Goal: Information Seeking & Learning: Learn about a topic

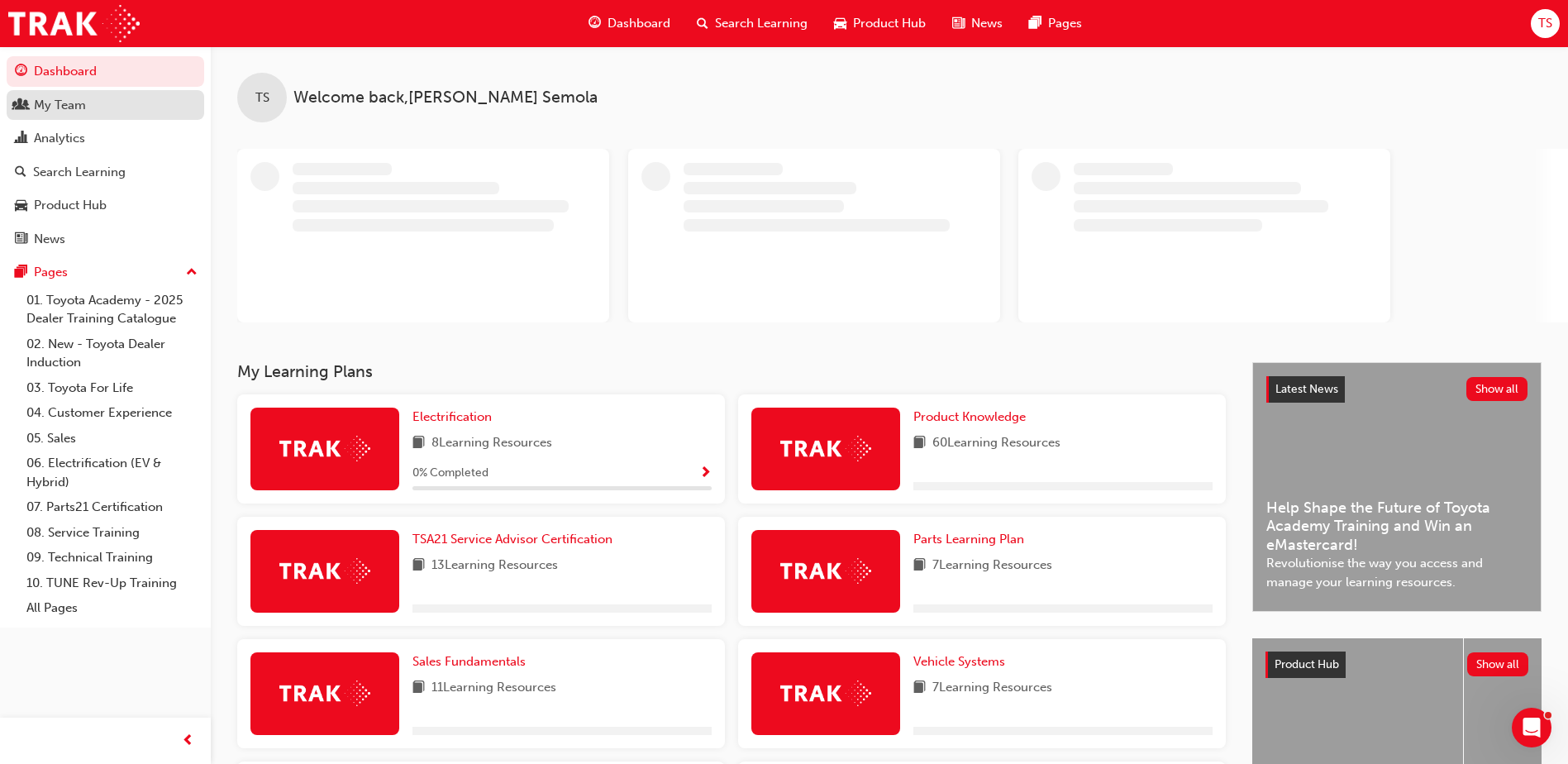
click at [97, 100] on div "My Team" at bounding box center [105, 105] width 181 height 20
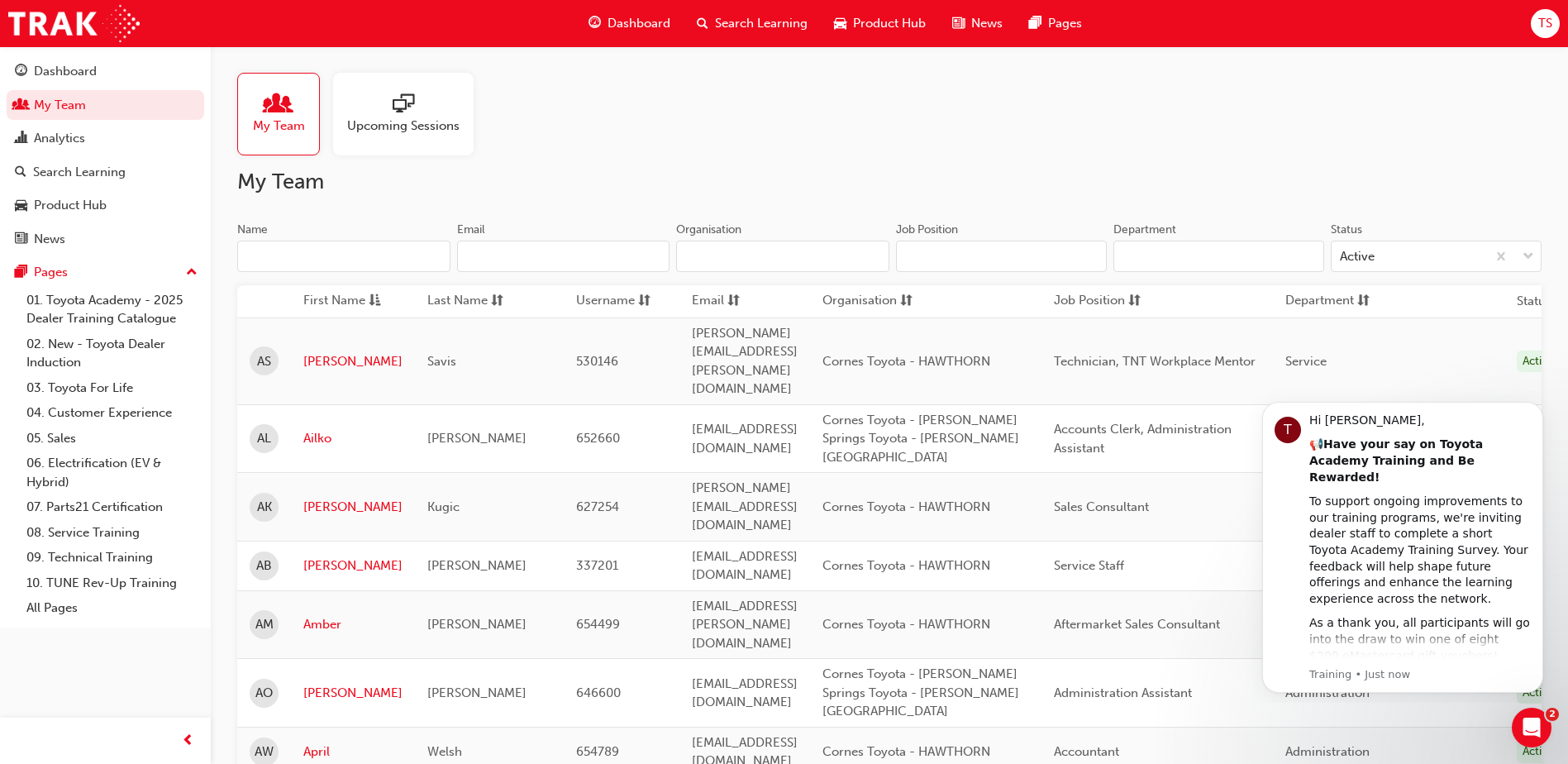
click at [309, 260] on input "Name" at bounding box center [344, 256] width 214 height 32
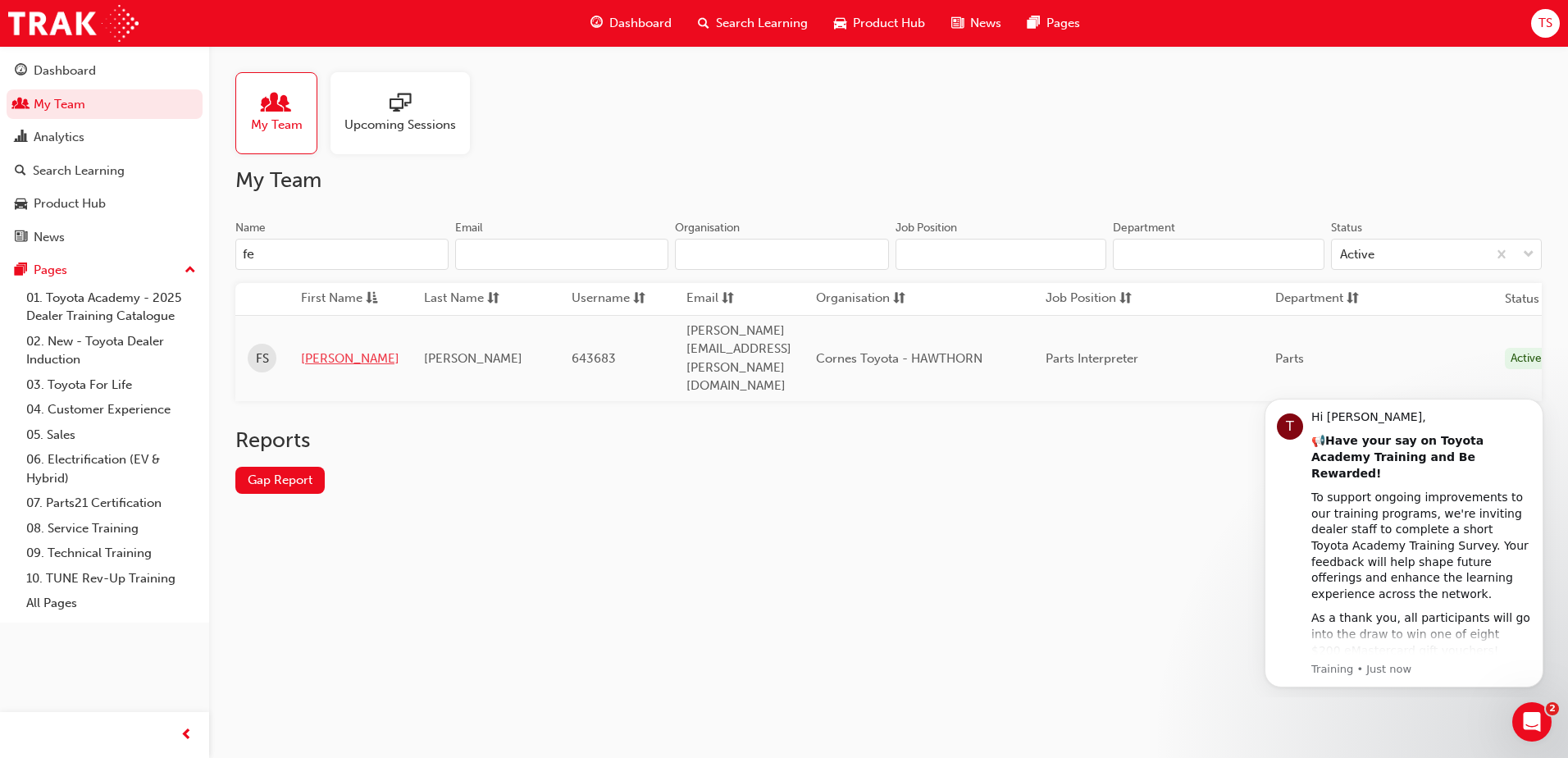
type input "fe"
click at [310, 350] on link "[PERSON_NAME]" at bounding box center [350, 359] width 98 height 19
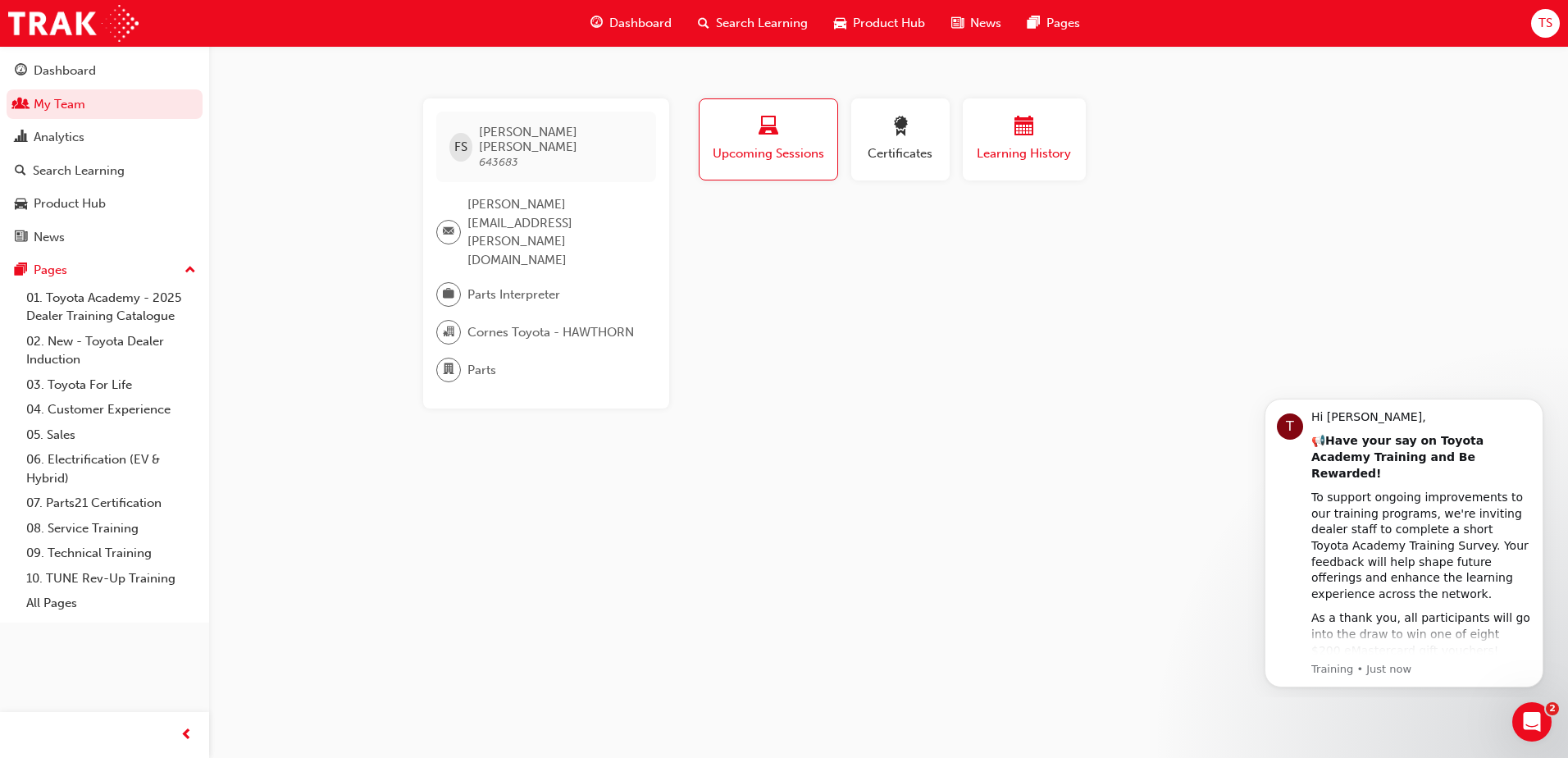
click at [1012, 136] on div "button" at bounding box center [1024, 129] width 98 height 25
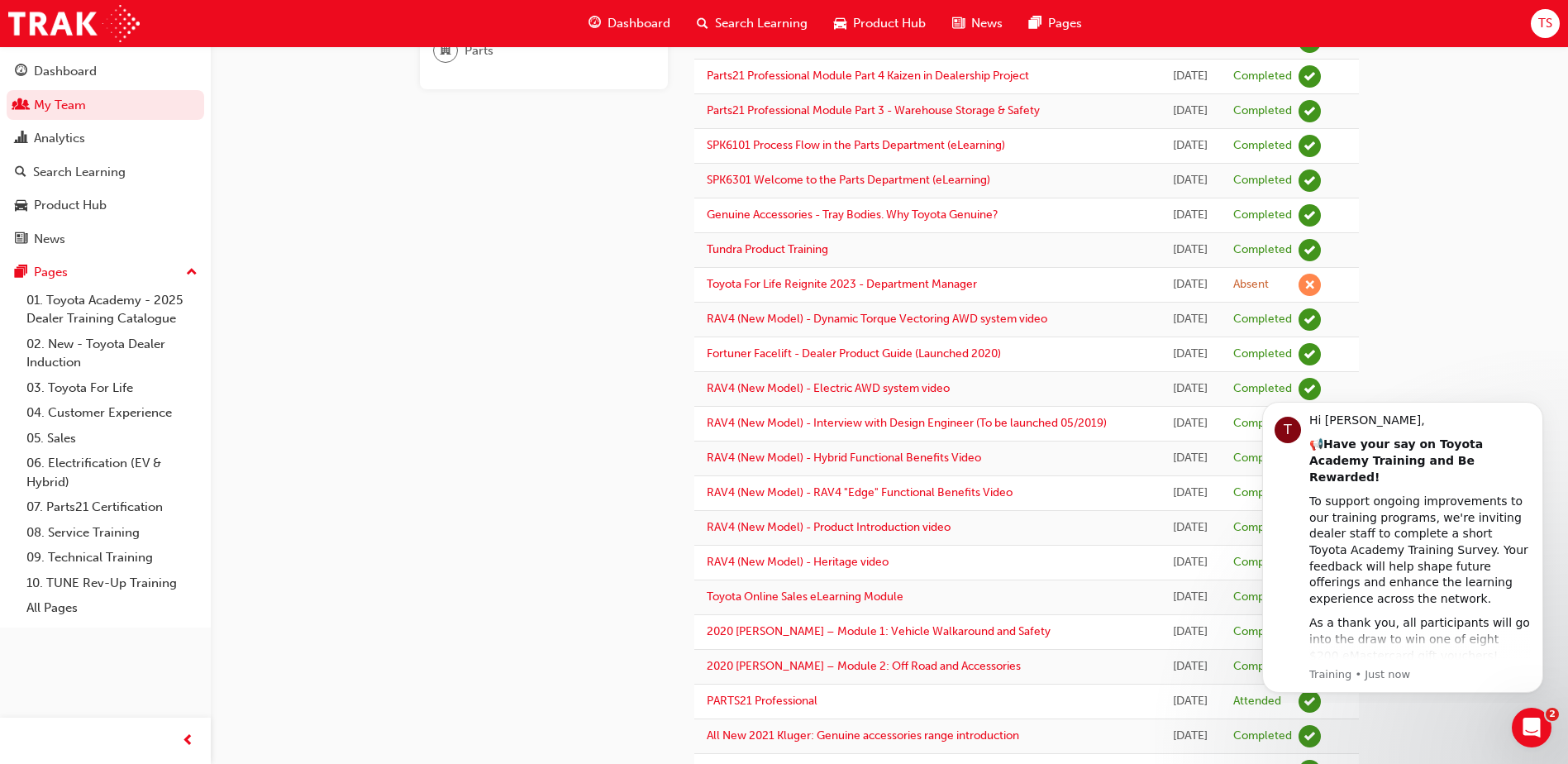
scroll to position [330, 0]
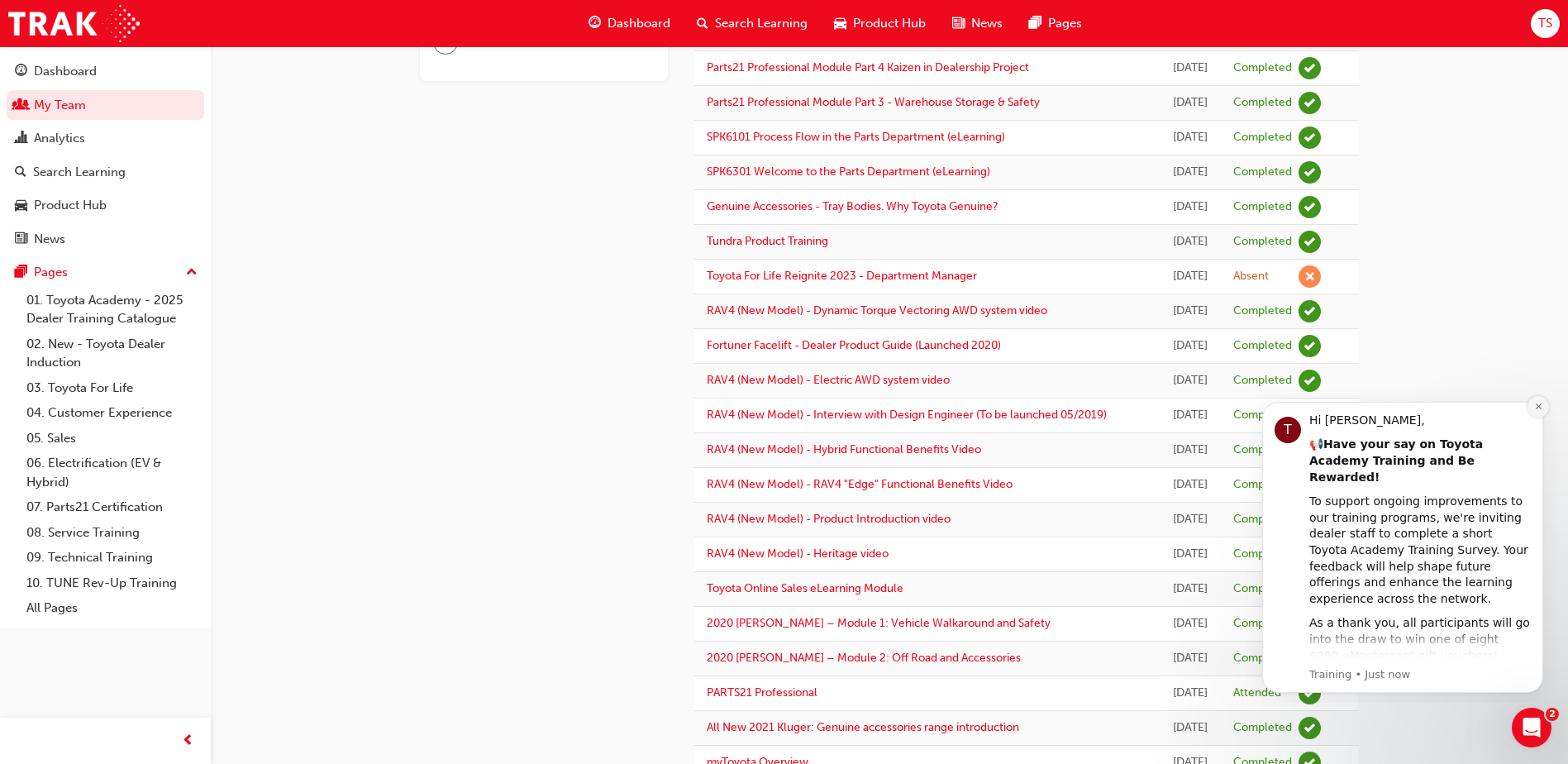
click at [1534, 408] on icon "Dismiss notification" at bounding box center [1539, 406] width 9 height 9
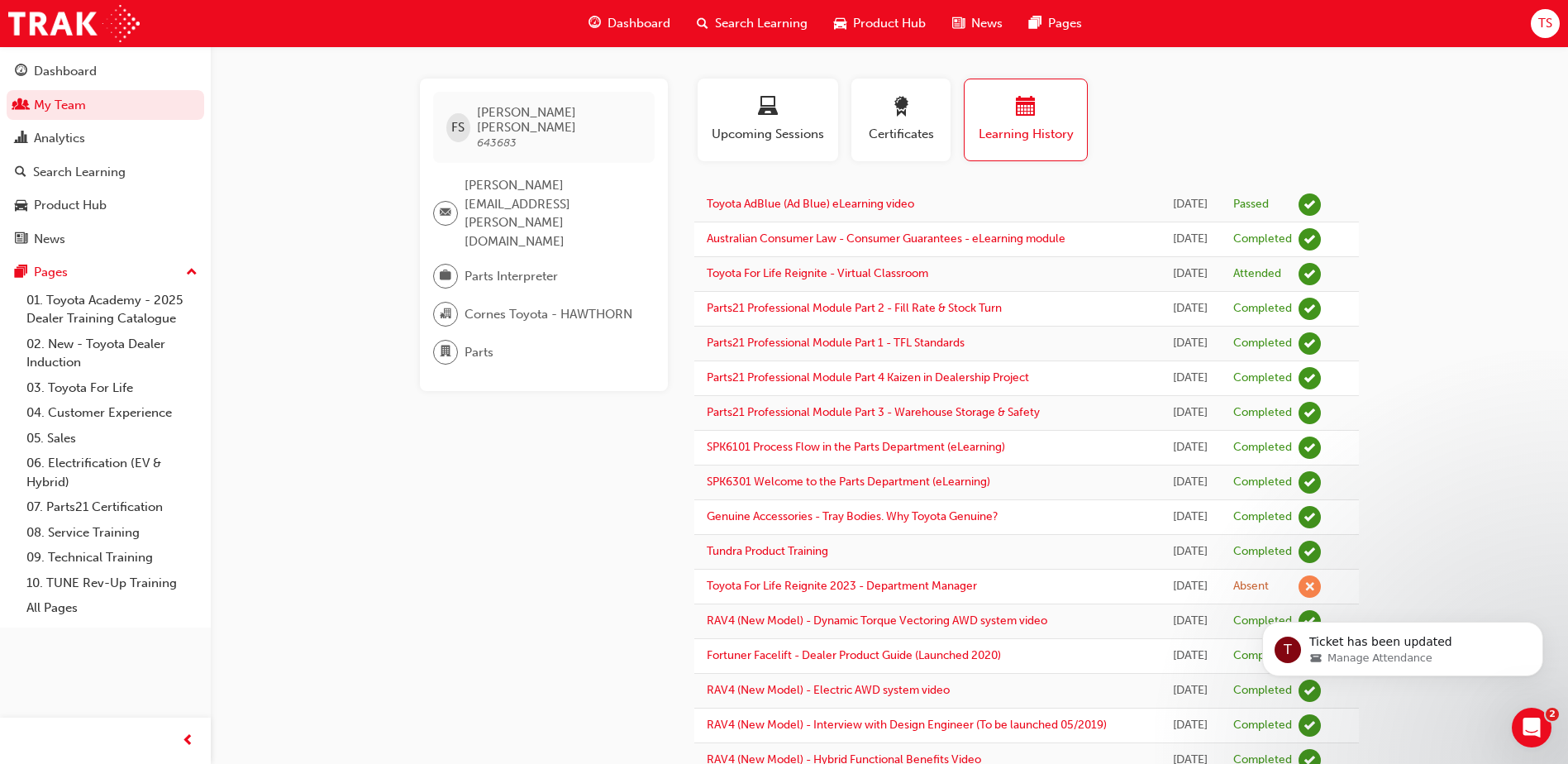
scroll to position [0, 0]
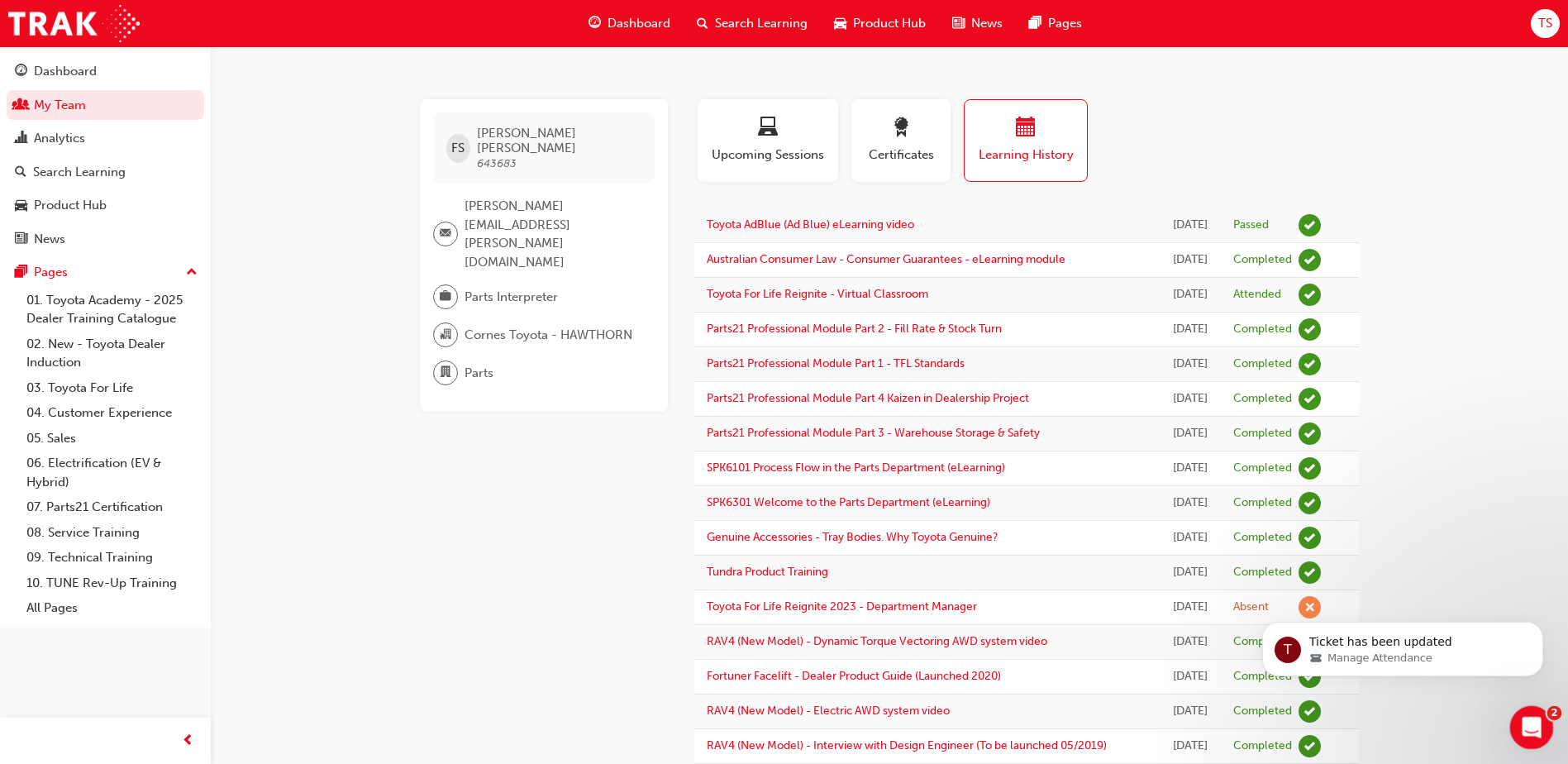
click at [1531, 729] on icon "Open Intercom Messenger" at bounding box center [1529, 725] width 27 height 27
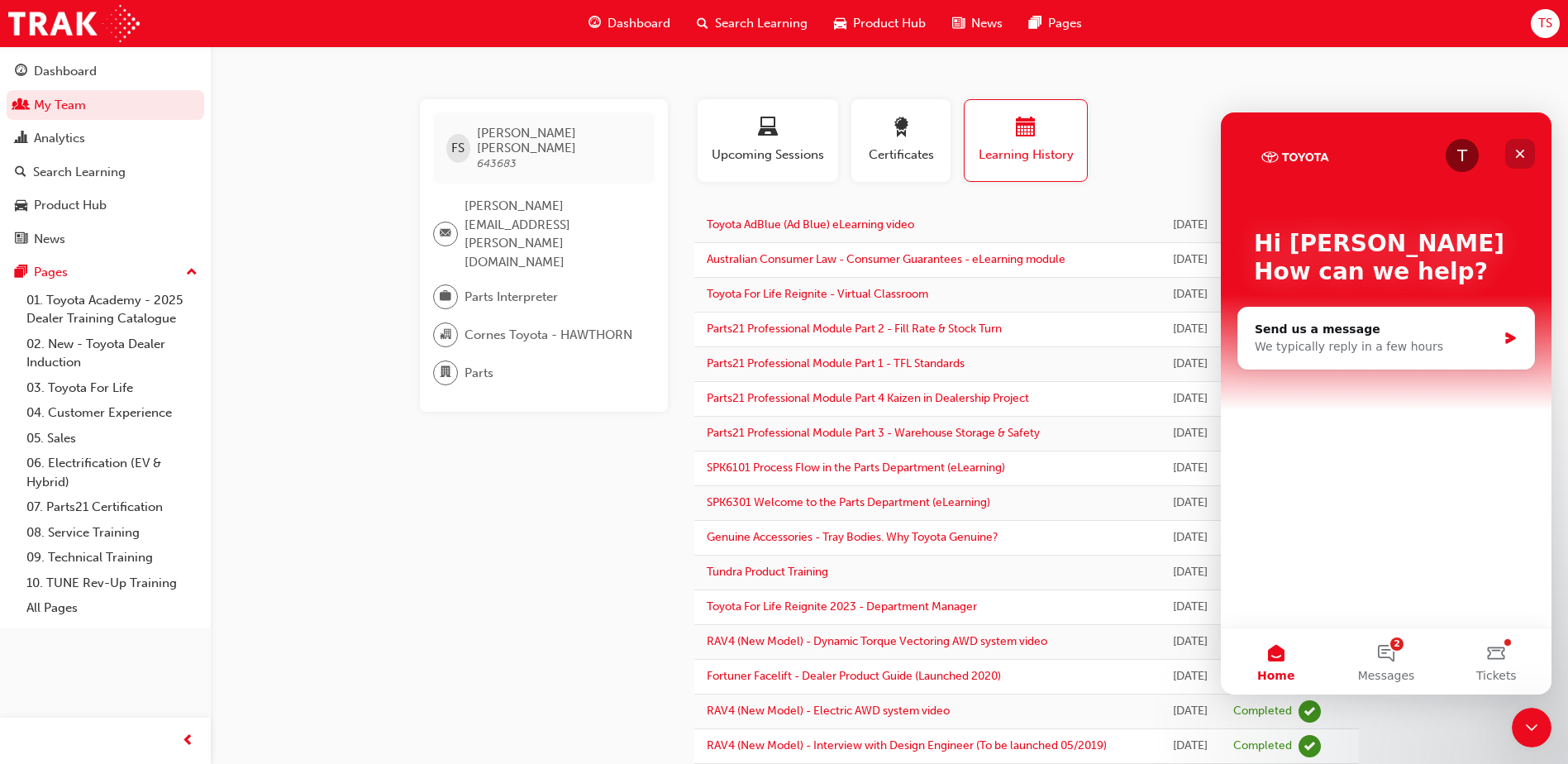
click at [1524, 154] on icon "Close" at bounding box center [1519, 154] width 13 height 13
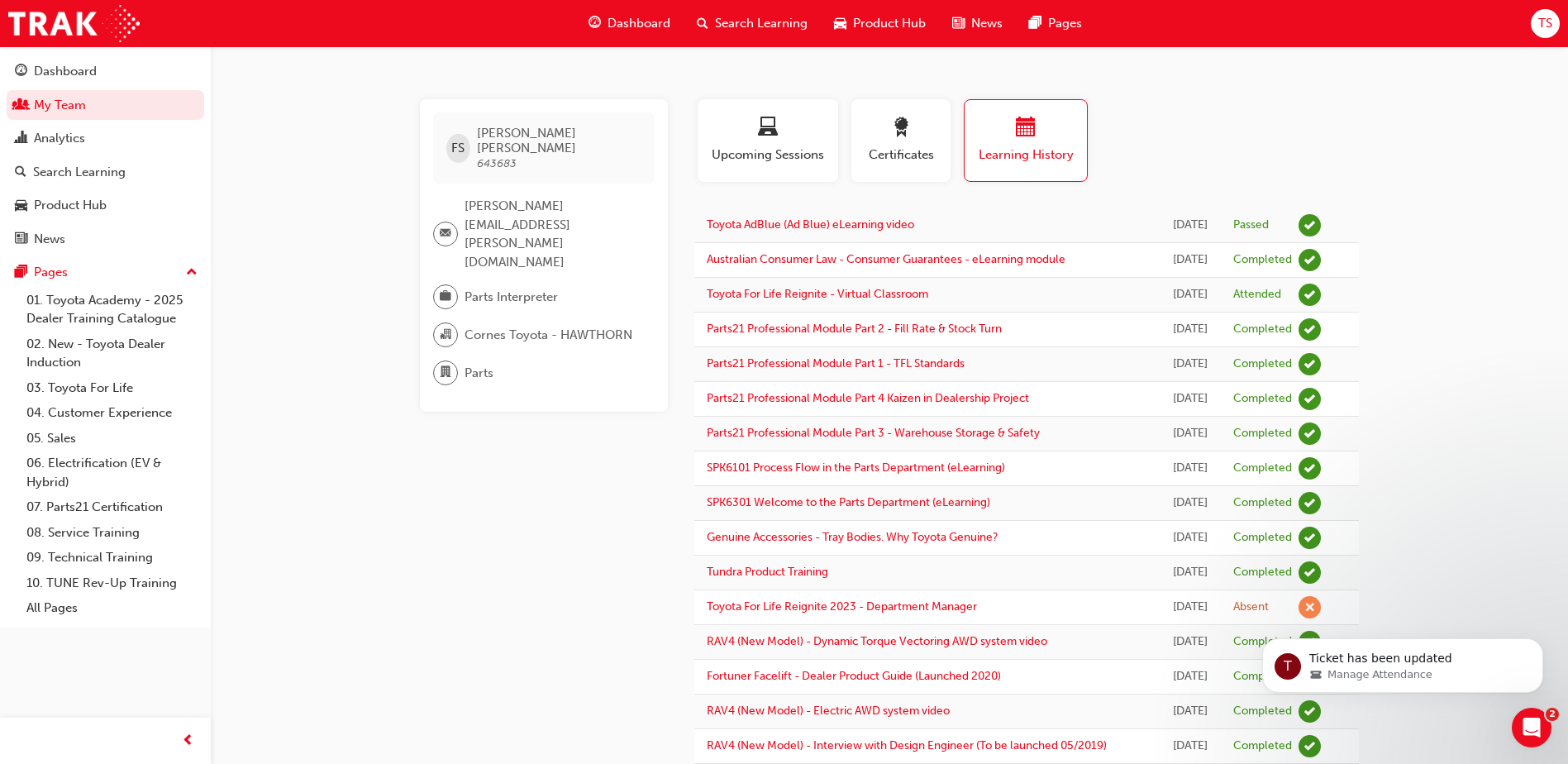
click at [1475, 601] on div "T Ticket has been updated Manage Attendance" at bounding box center [1402, 589] width 305 height 207
click at [1537, 644] on icon "Dismiss notification" at bounding box center [1537, 643] width 6 height 6
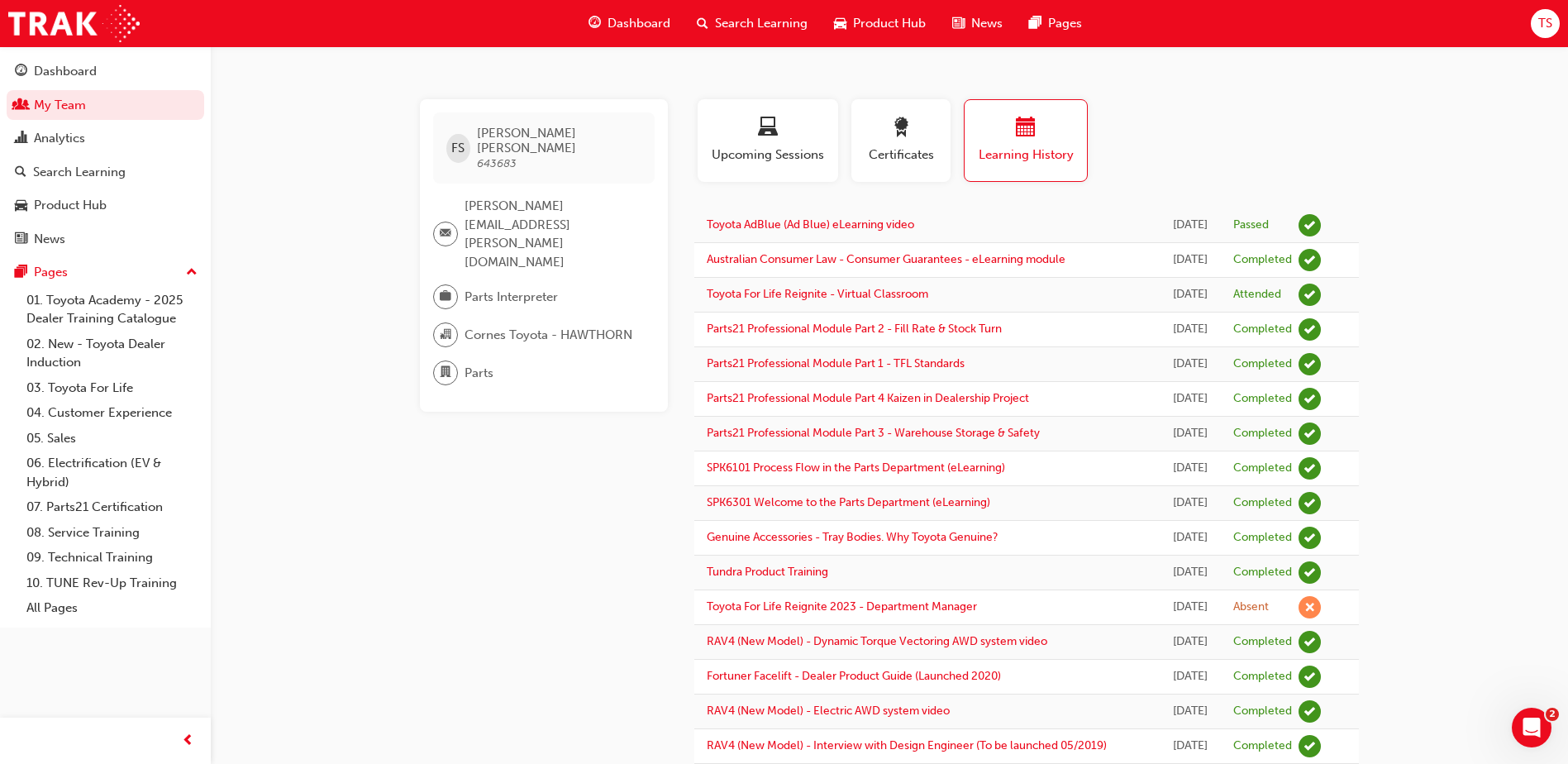
click at [791, 17] on span "Search Learning" at bounding box center [761, 24] width 93 height 19
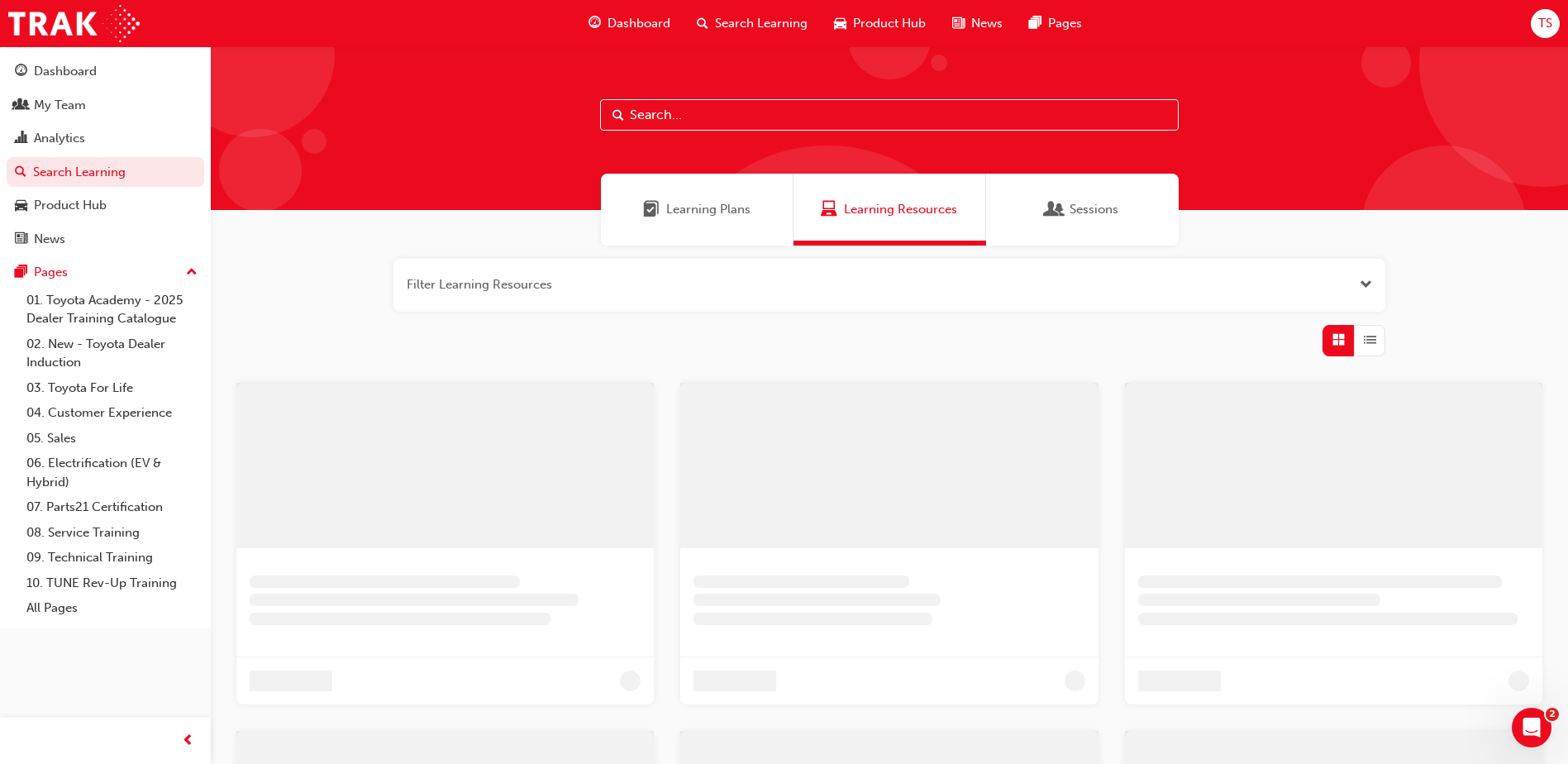
click at [652, 113] on input "text" at bounding box center [889, 115] width 578 height 32
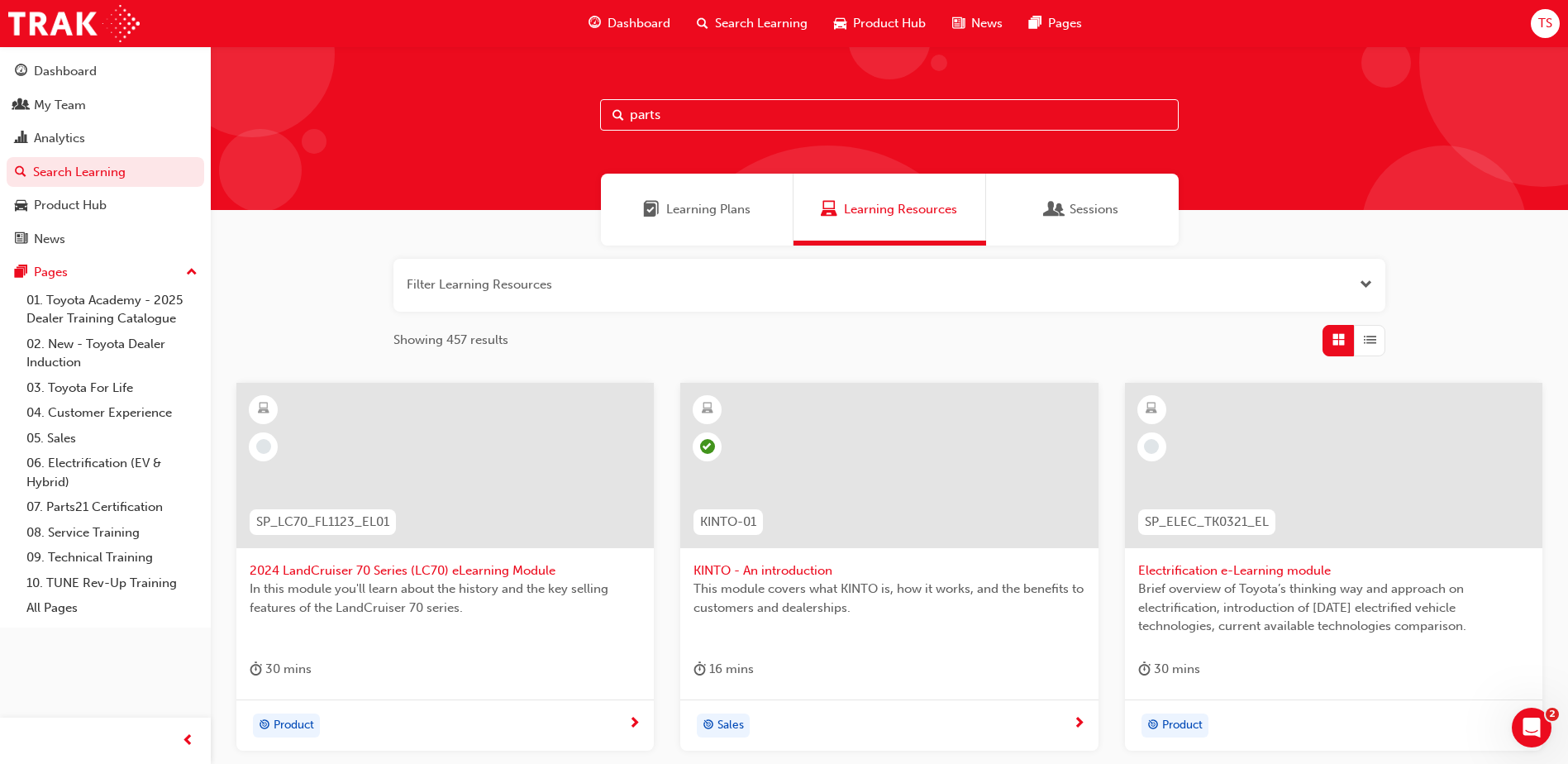
type input "parts"
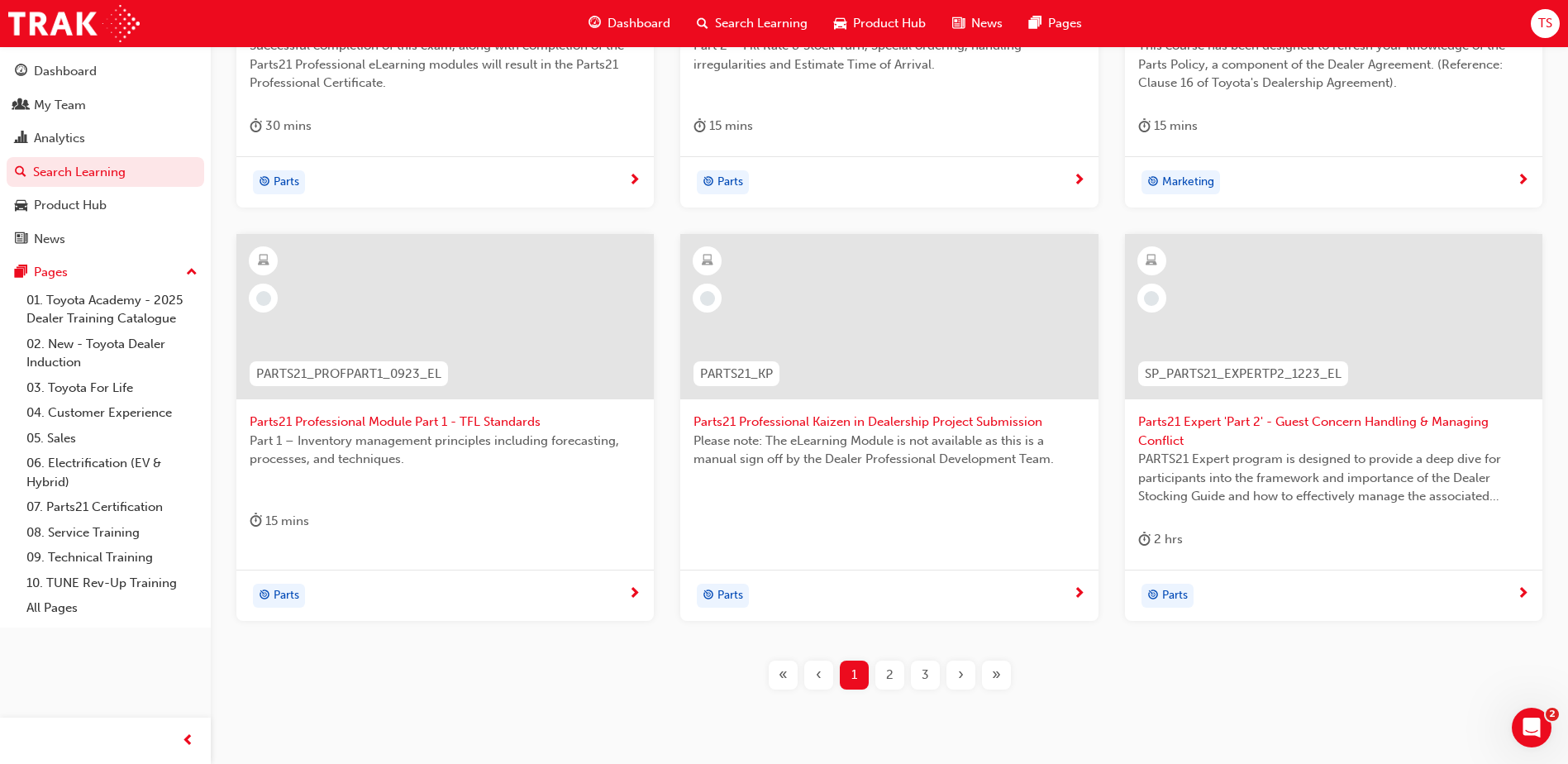
scroll to position [602, 0]
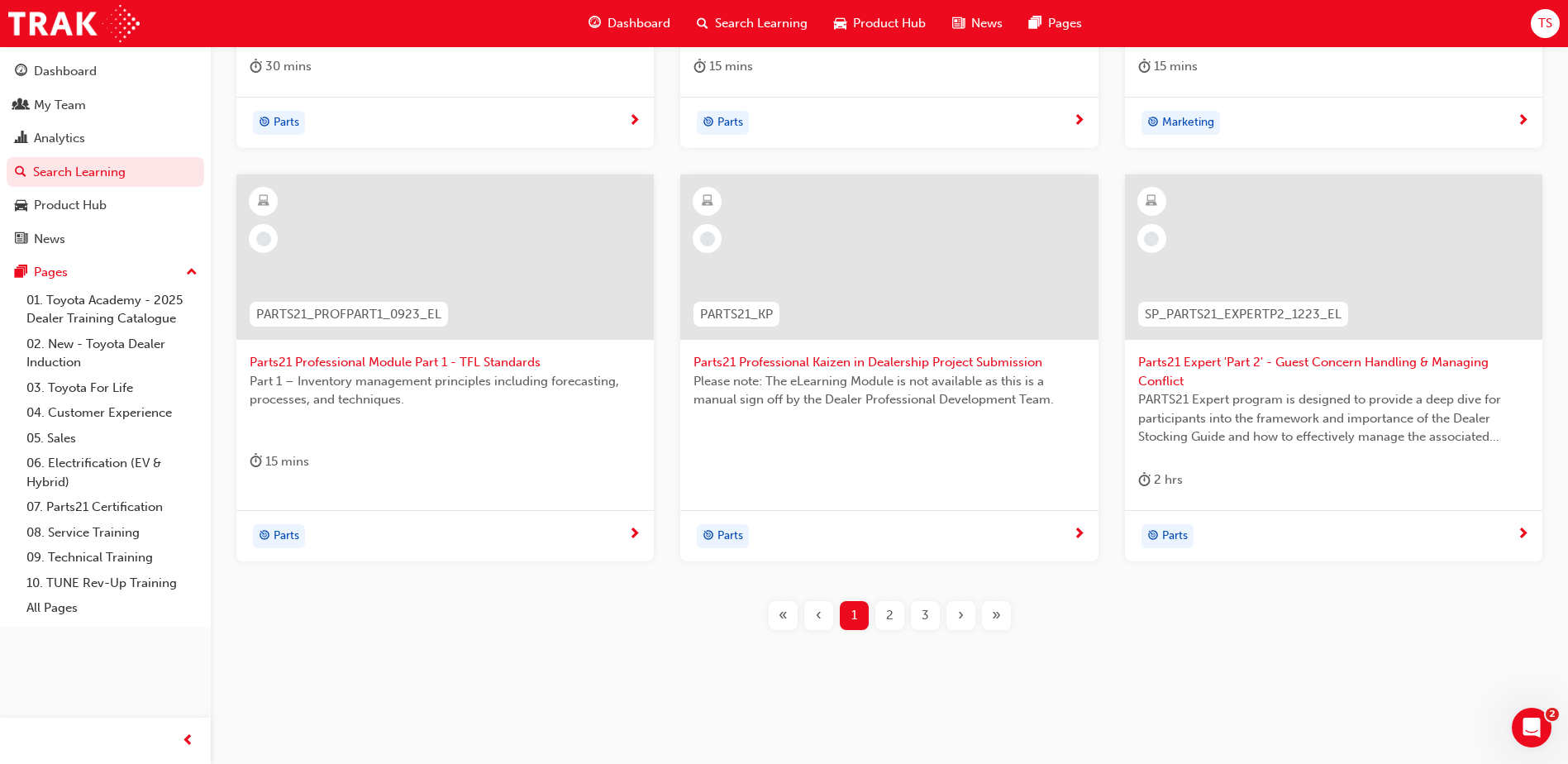
click at [885, 616] on div "2" at bounding box center [889, 616] width 29 height 29
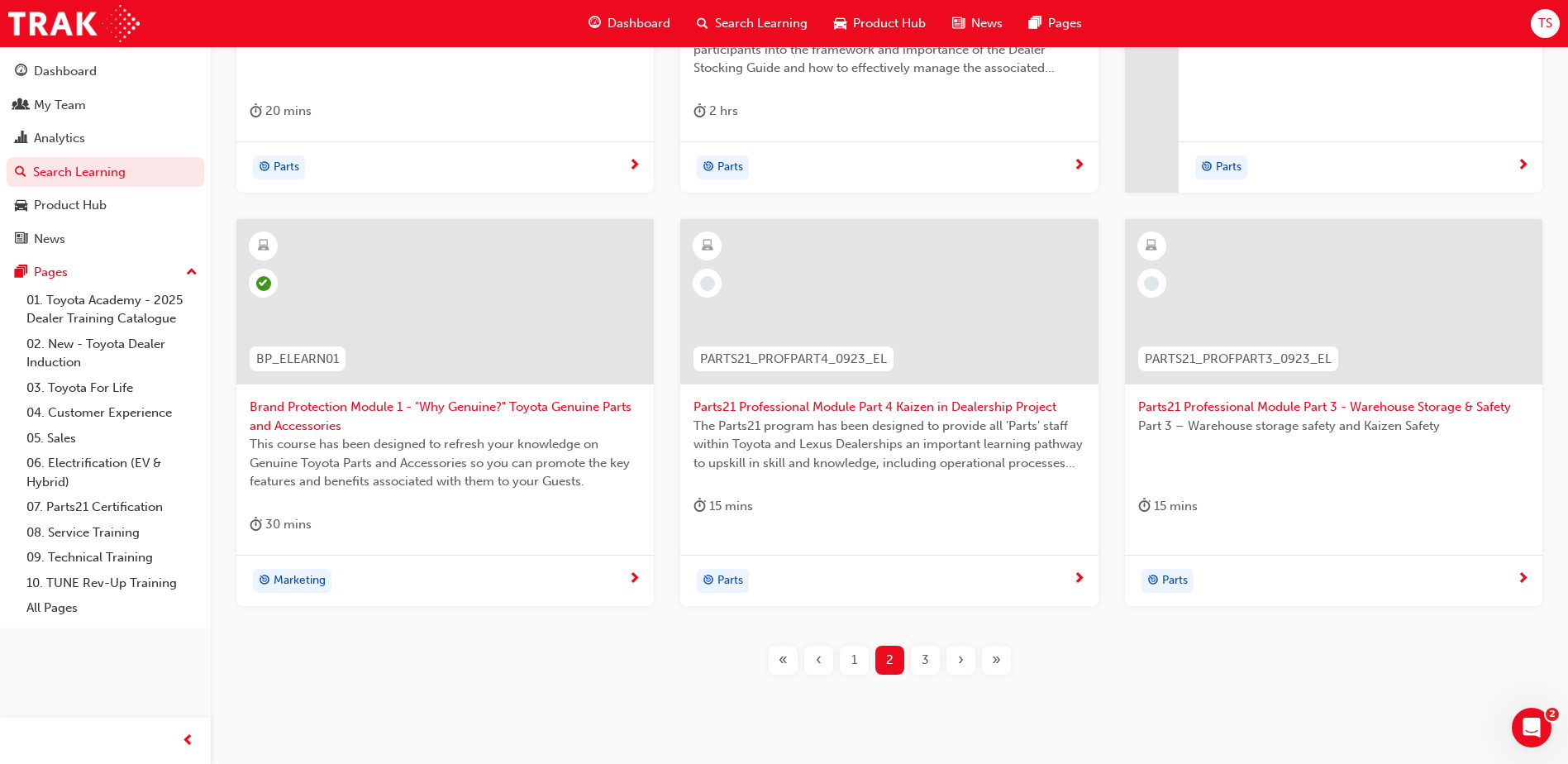
scroll to position [579, 0]
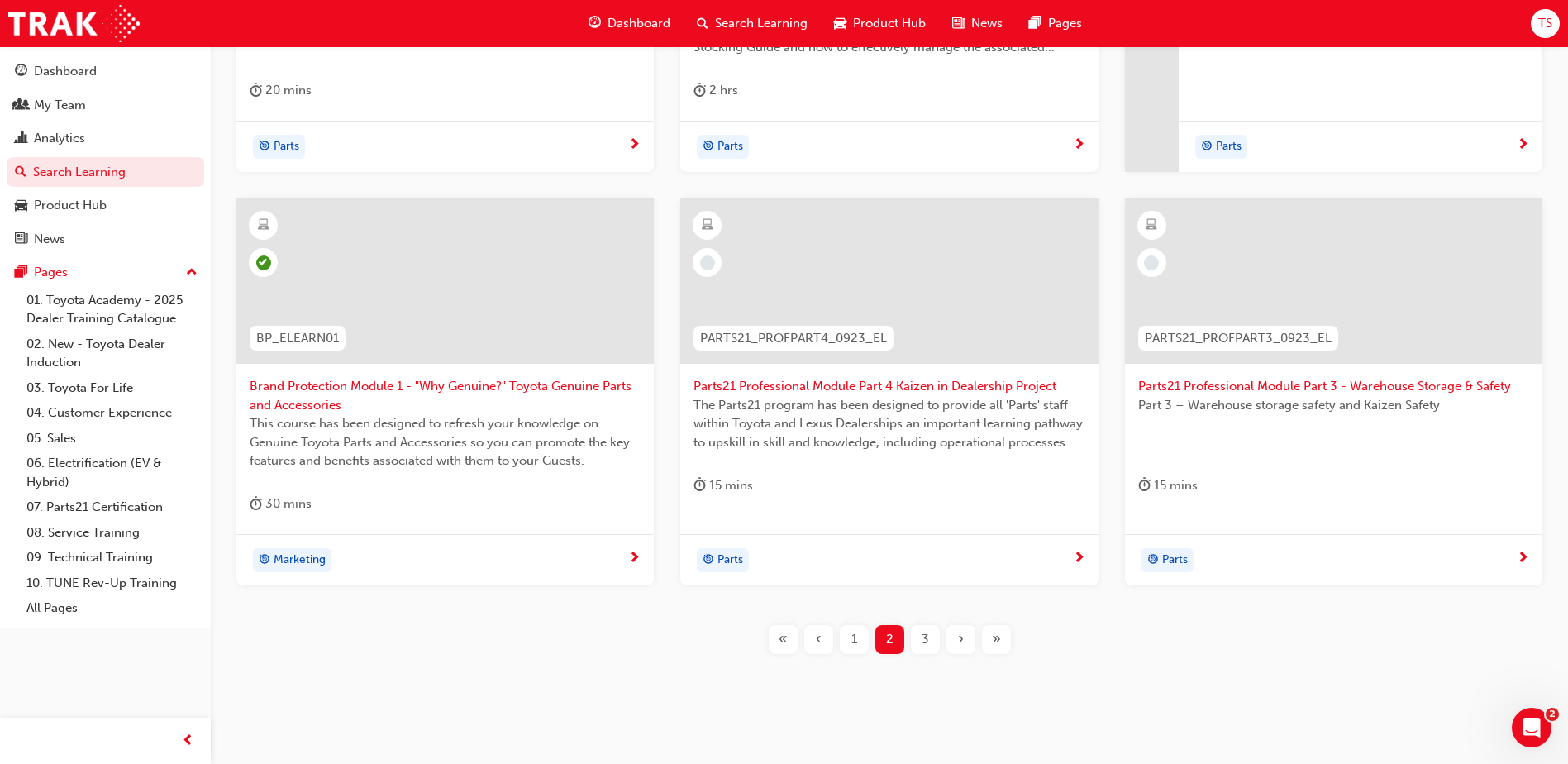
click at [928, 639] on span "3" at bounding box center [925, 639] width 7 height 19
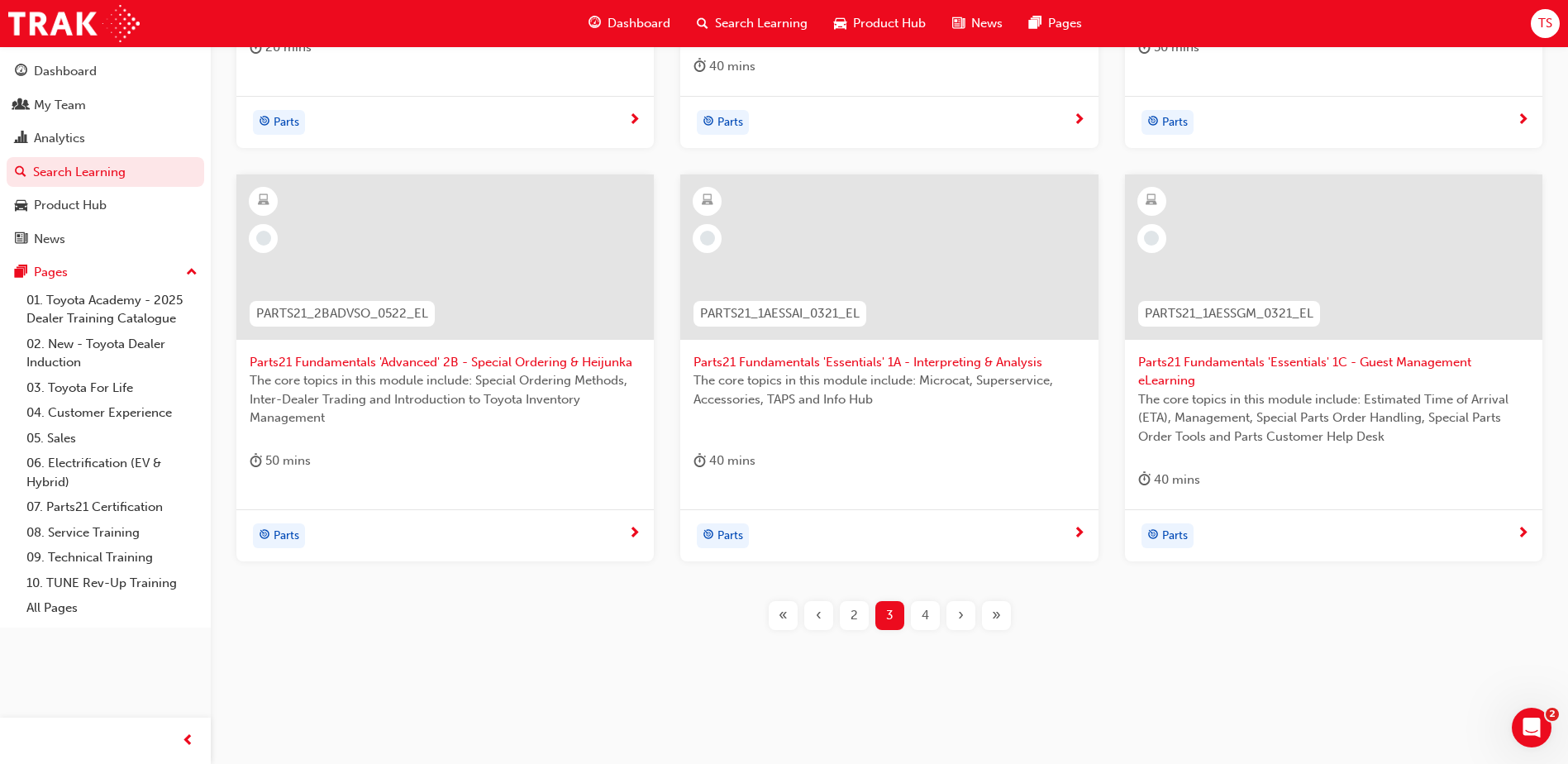
click at [929, 620] on div "4" at bounding box center [925, 616] width 29 height 29
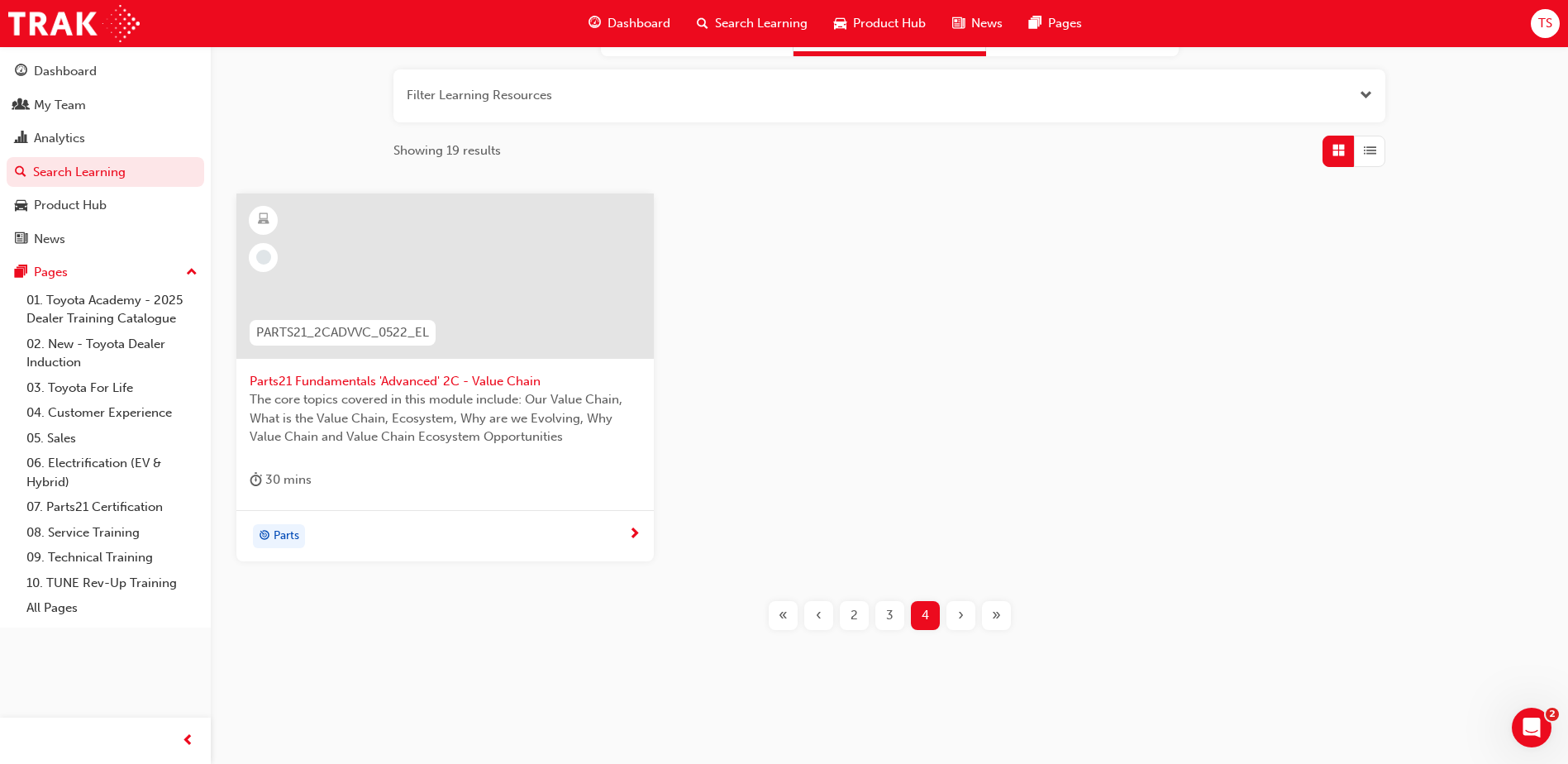
scroll to position [189, 0]
click at [855, 619] on span "2" at bounding box center [854, 616] width 7 height 19
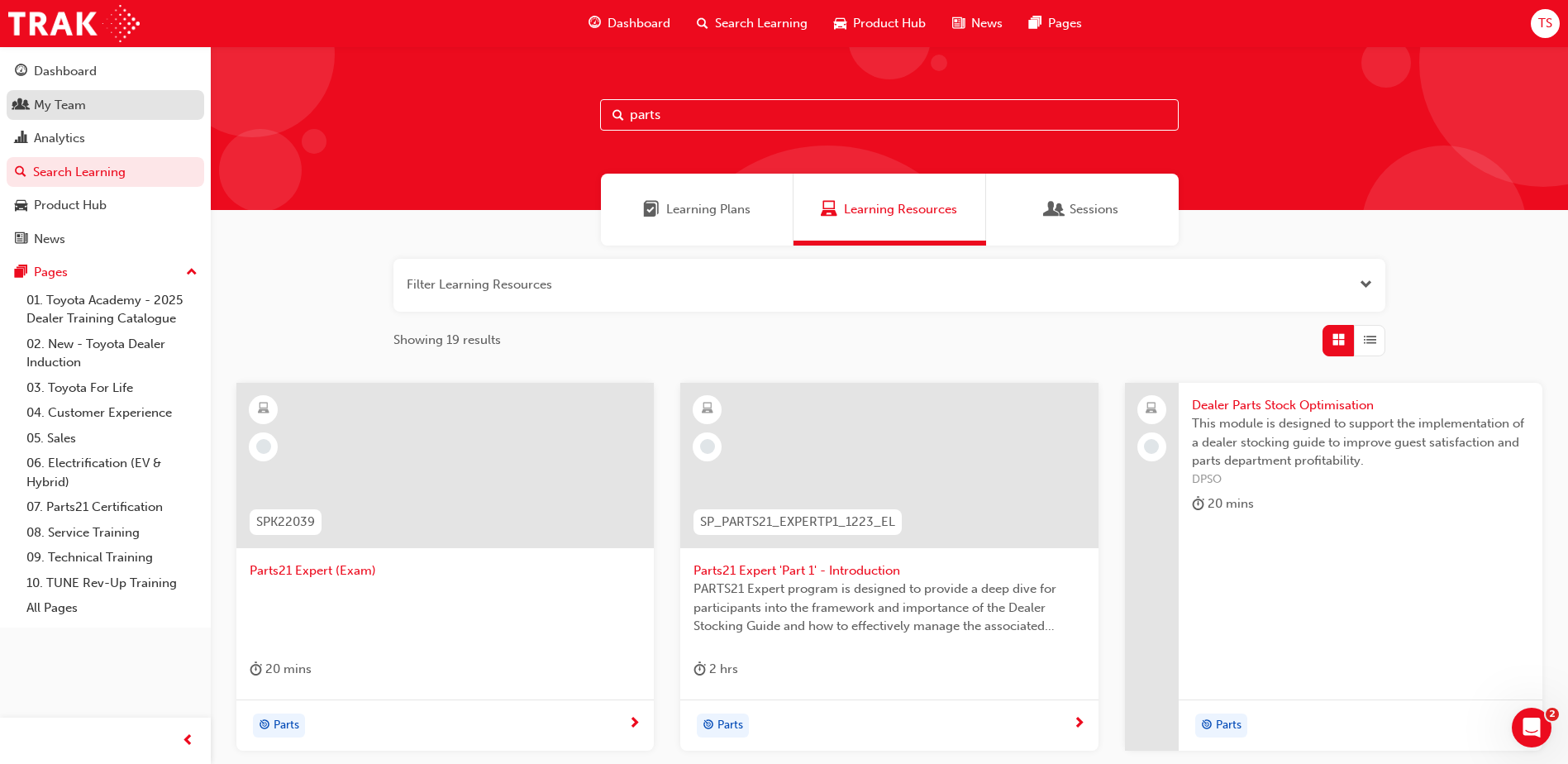
click at [48, 102] on div "My Team" at bounding box center [59, 106] width 52 height 19
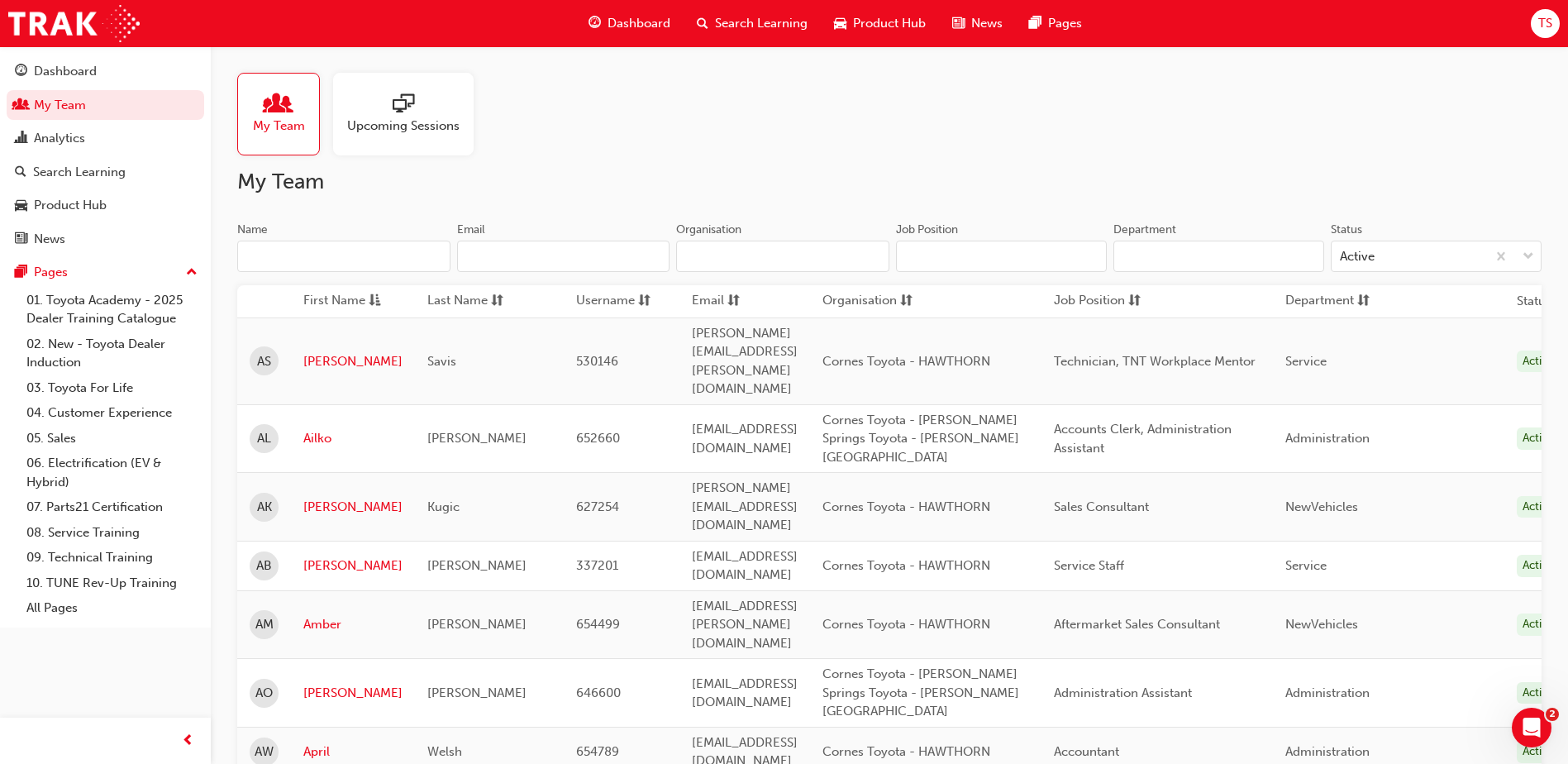
click at [335, 251] on input "Name" at bounding box center [344, 256] width 214 height 32
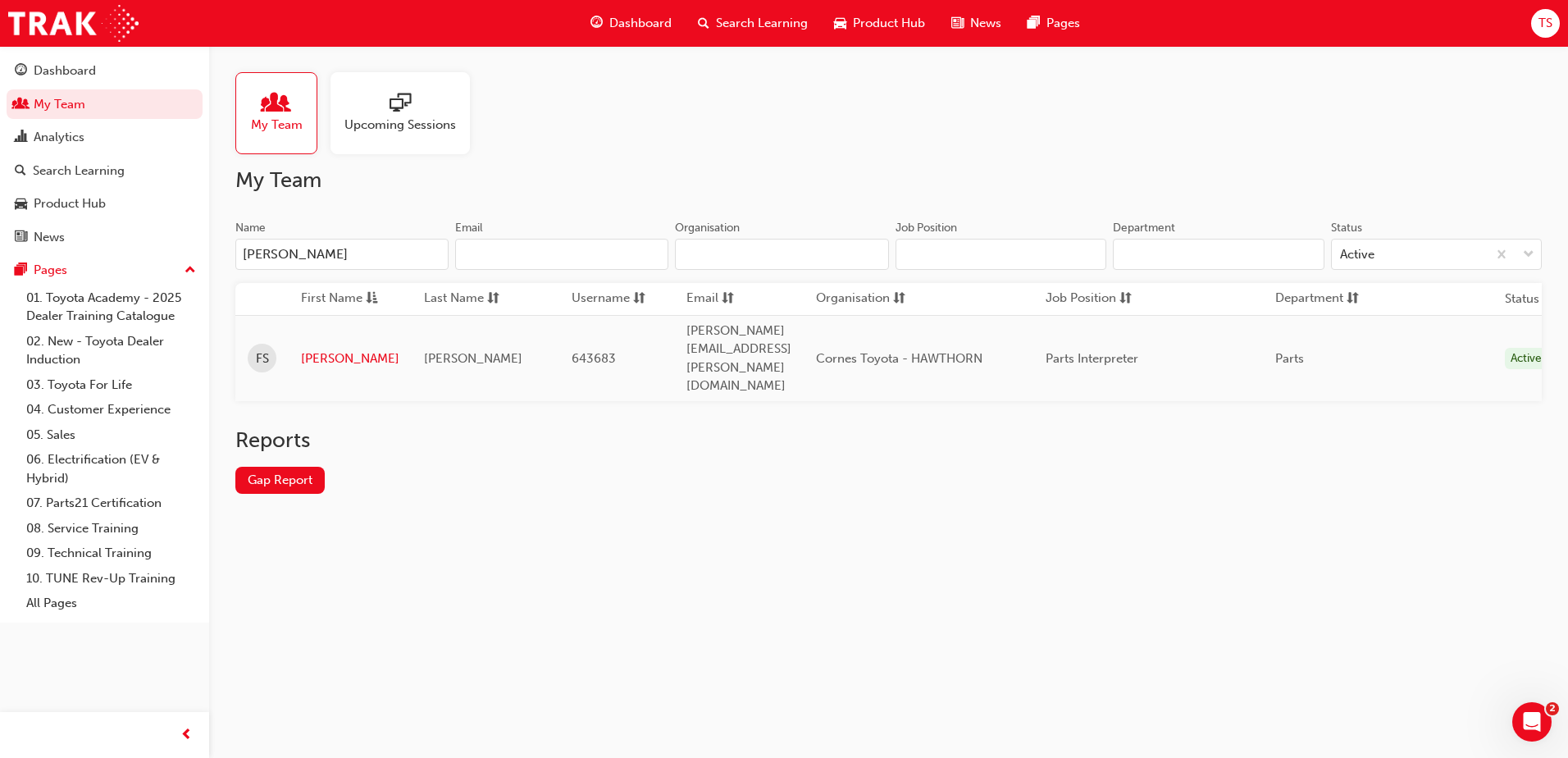
type input "[PERSON_NAME]"
click at [310, 350] on link "[PERSON_NAME]" at bounding box center [350, 359] width 98 height 19
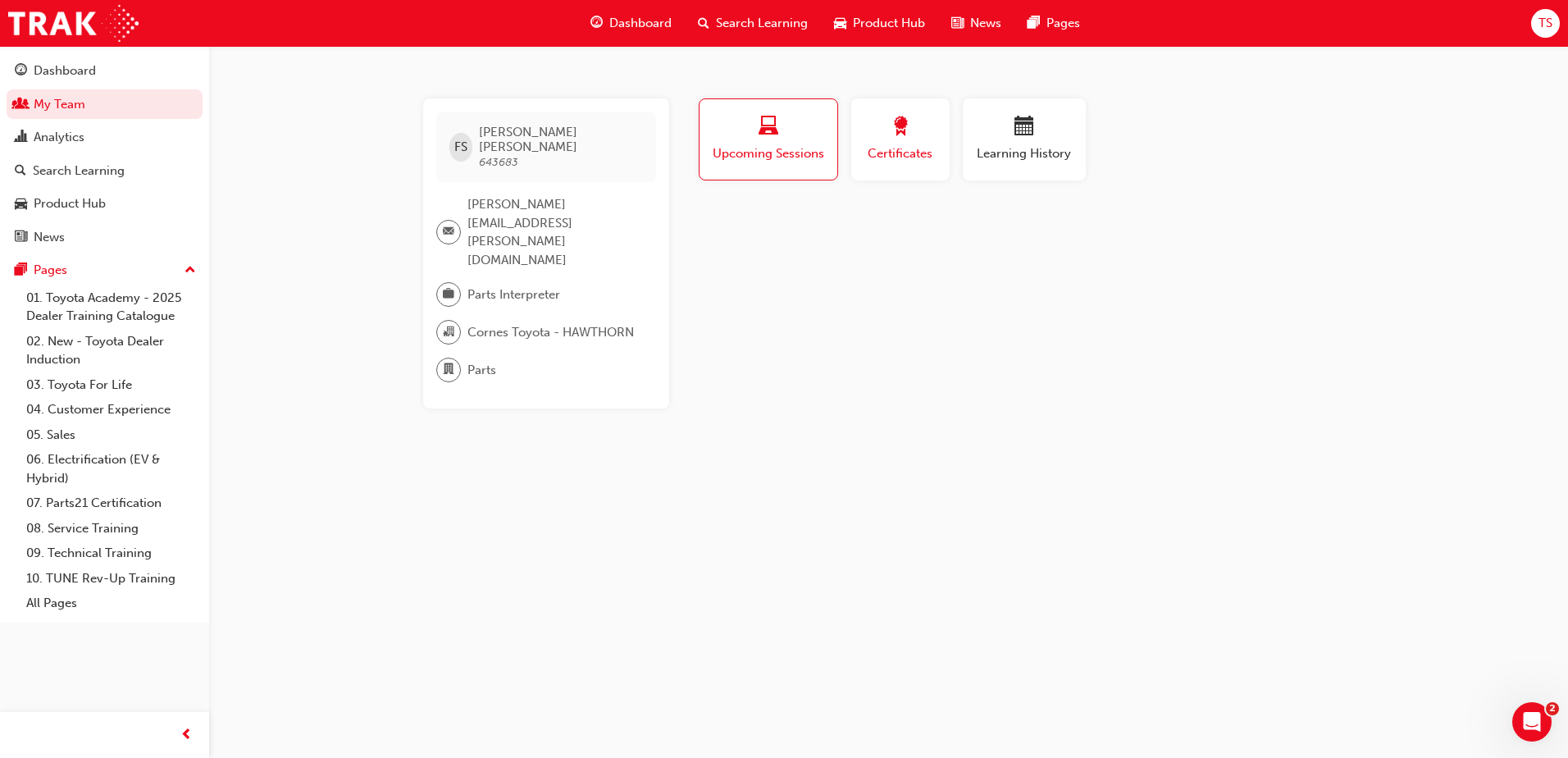
click at [927, 137] on div "button" at bounding box center [901, 129] width 74 height 25
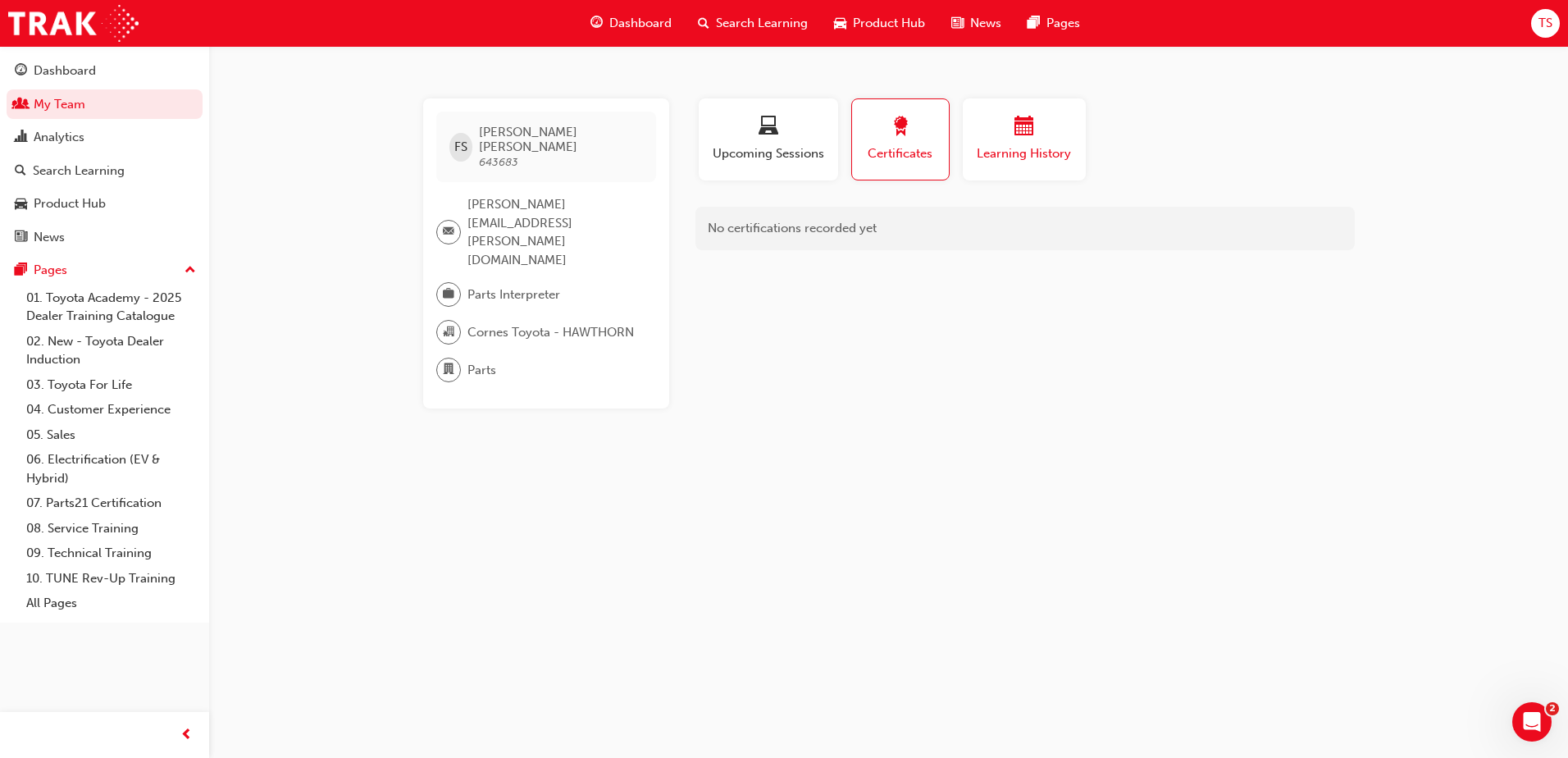
click at [1009, 141] on div "Learning History" at bounding box center [1024, 139] width 98 height 46
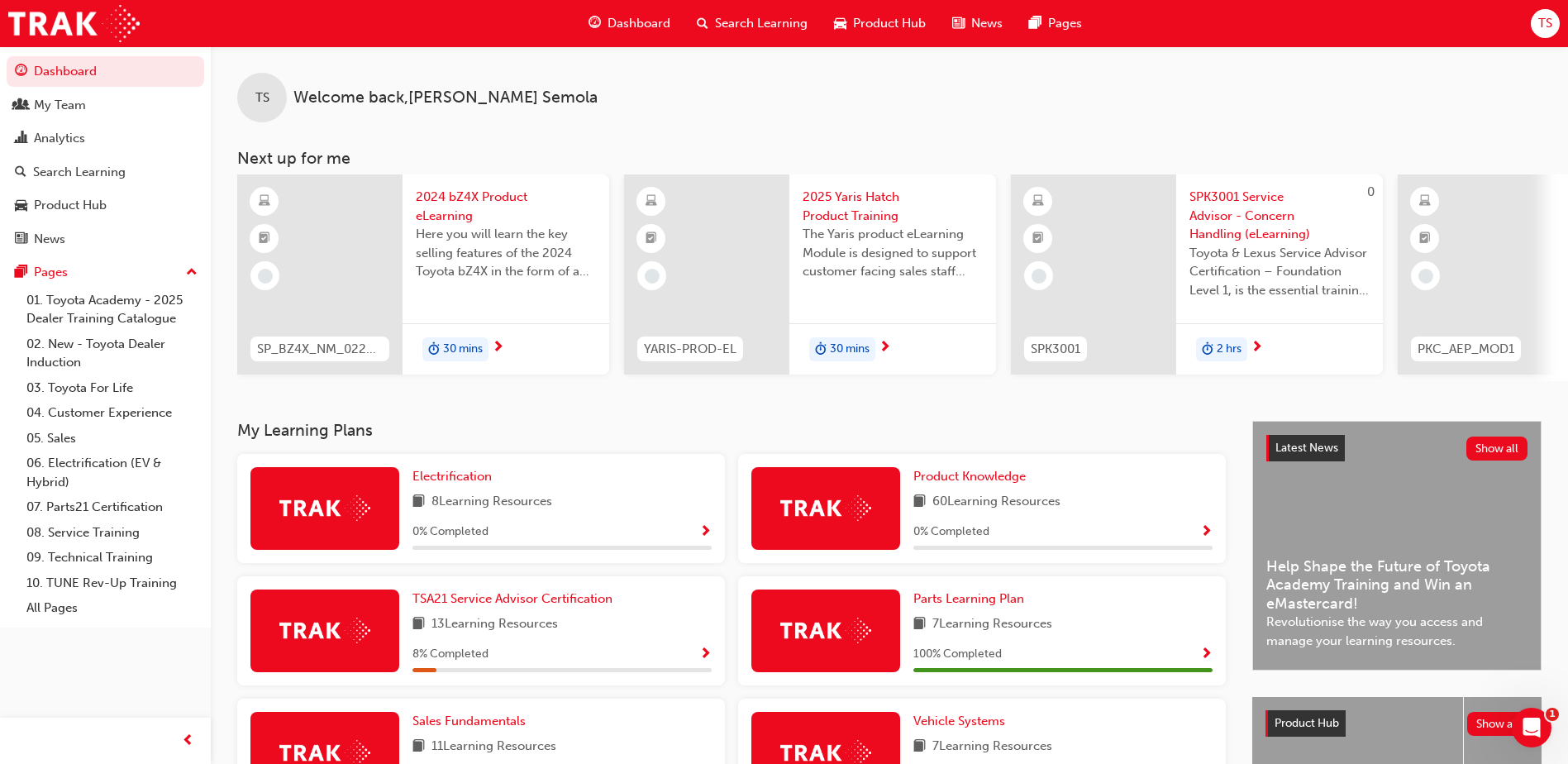
click at [746, 14] on span "Search Learning" at bounding box center [761, 24] width 93 height 19
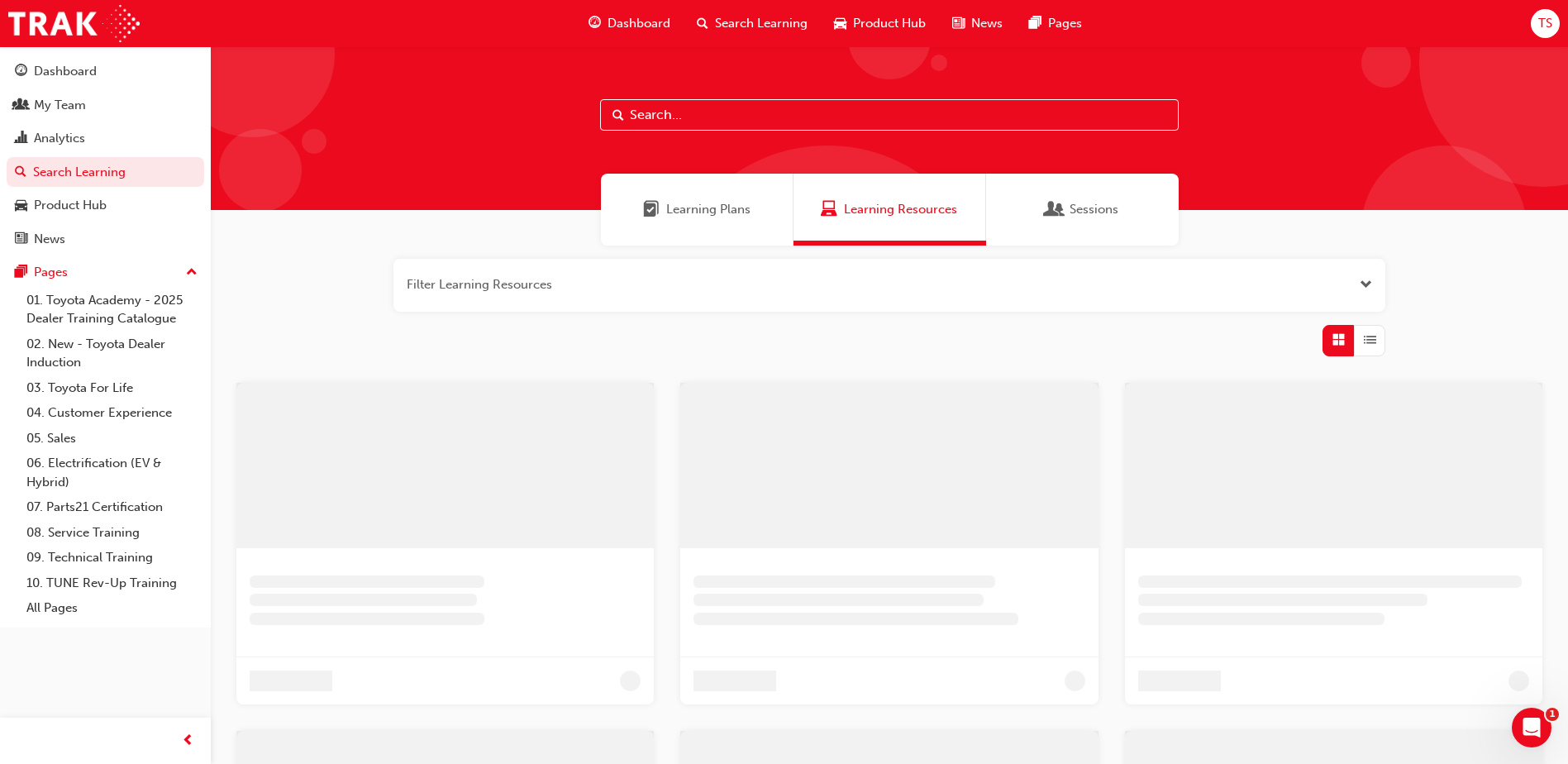
click at [667, 116] on input "text" at bounding box center [889, 115] width 578 height 32
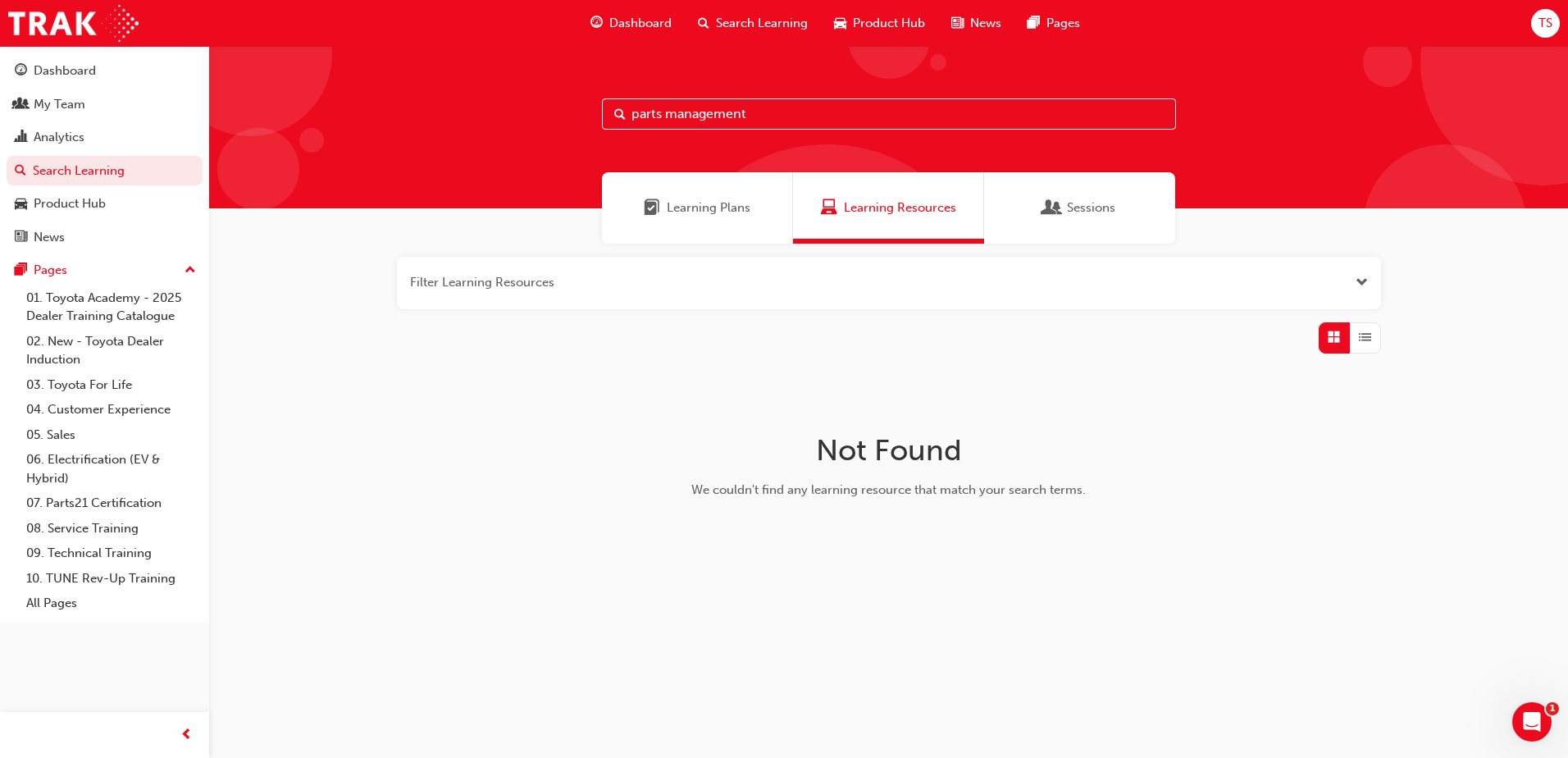
click at [1064, 224] on div "Sessions" at bounding box center [1079, 208] width 191 height 71
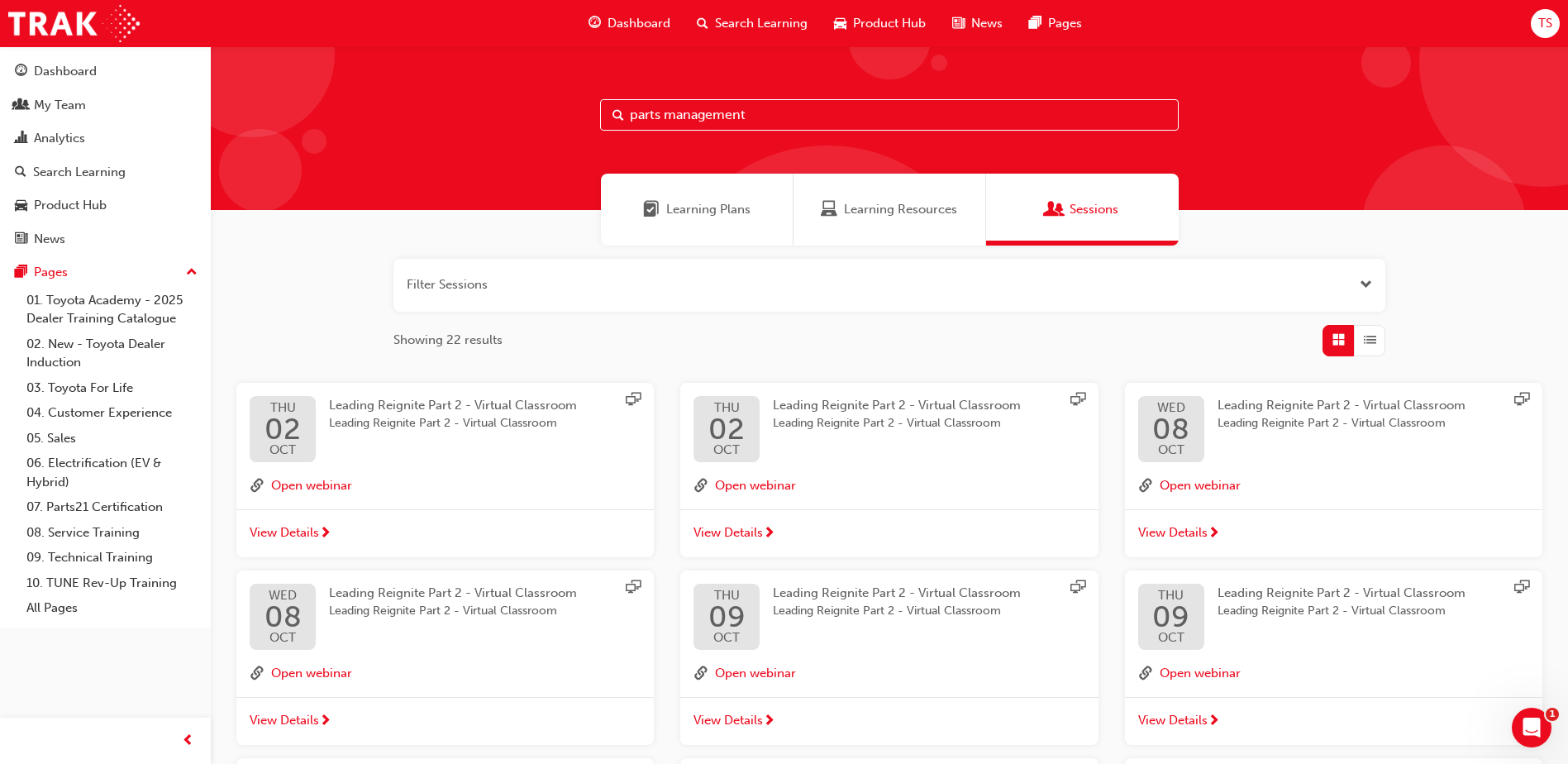
click at [706, 213] on span "Learning Plans" at bounding box center [708, 210] width 84 height 19
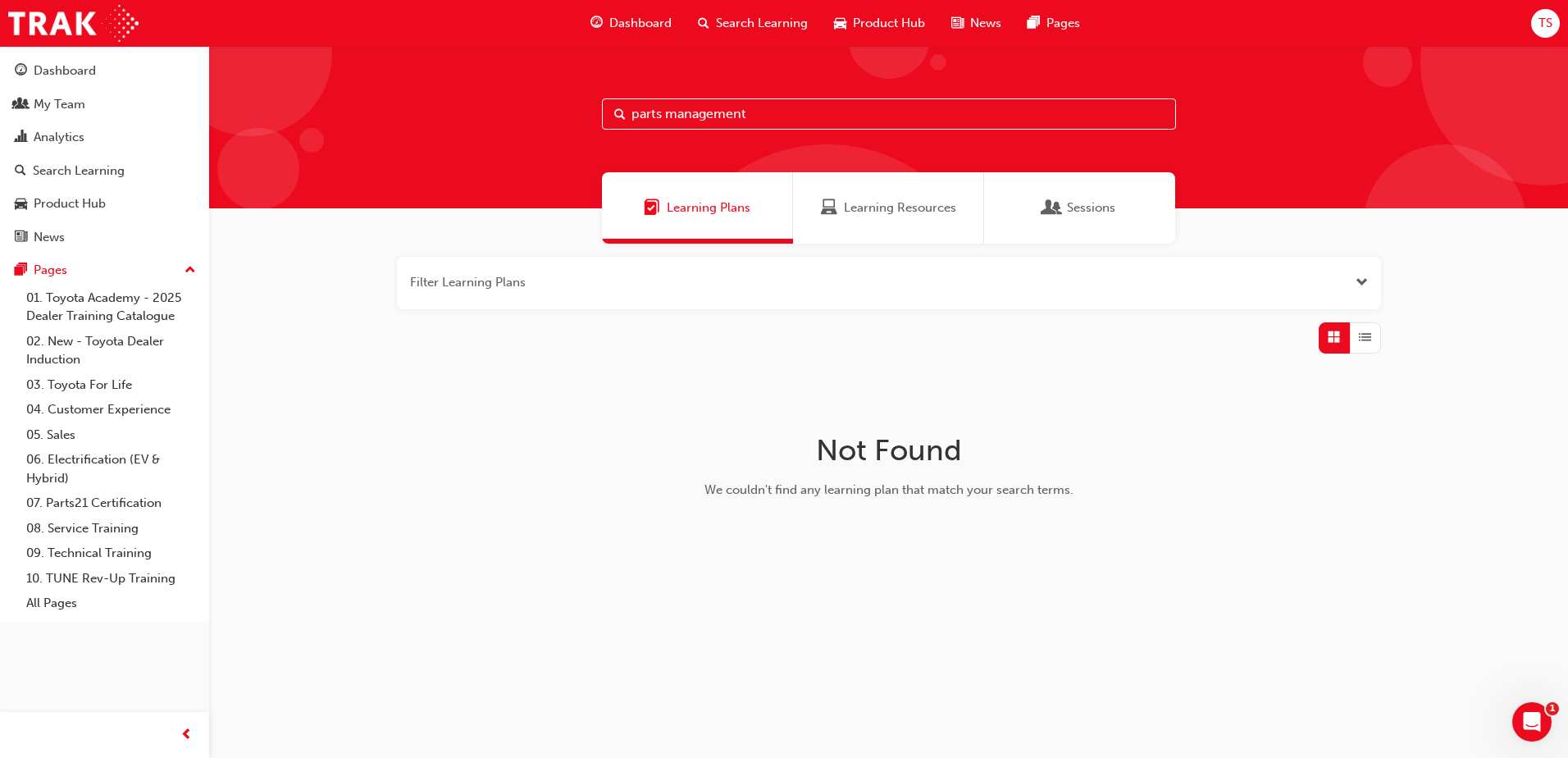
click at [687, 289] on button "button" at bounding box center [888, 283] width 984 height 53
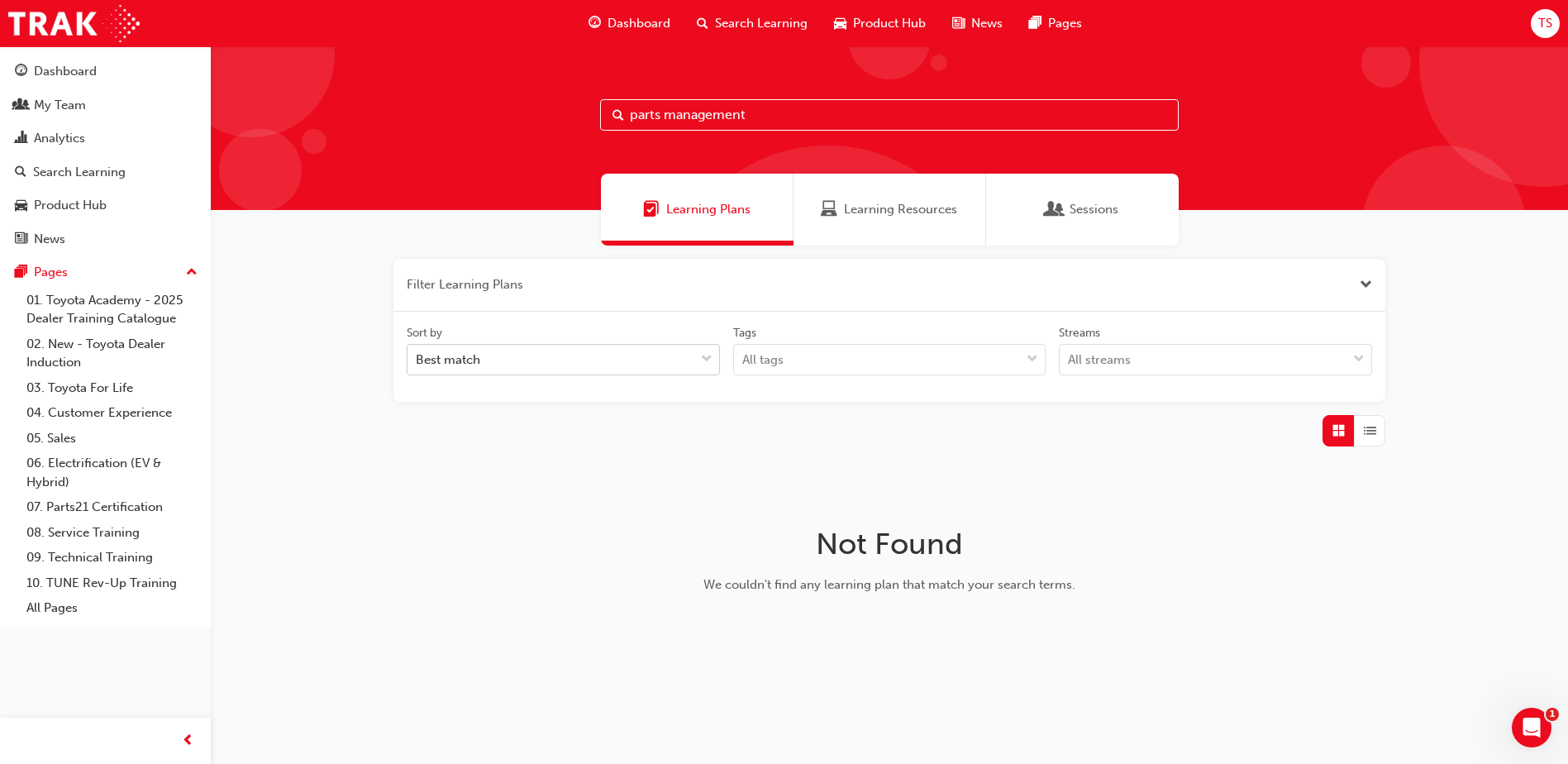
click at [697, 359] on div at bounding box center [706, 359] width 25 height 30
click at [418, 359] on input "Sort by Best match" at bounding box center [417, 359] width 2 height 14
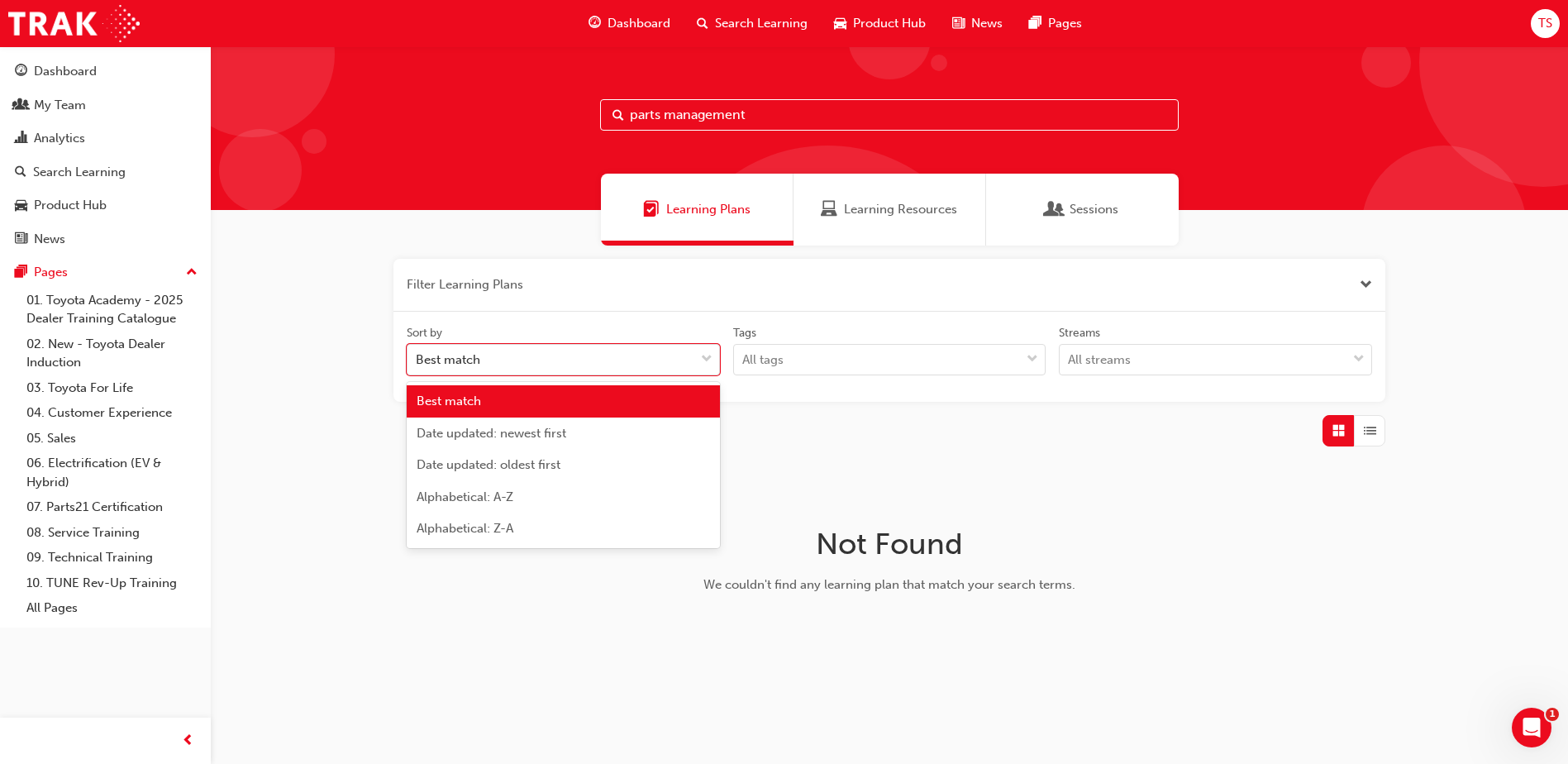
click at [682, 397] on div "Best match" at bounding box center [563, 401] width 313 height 33
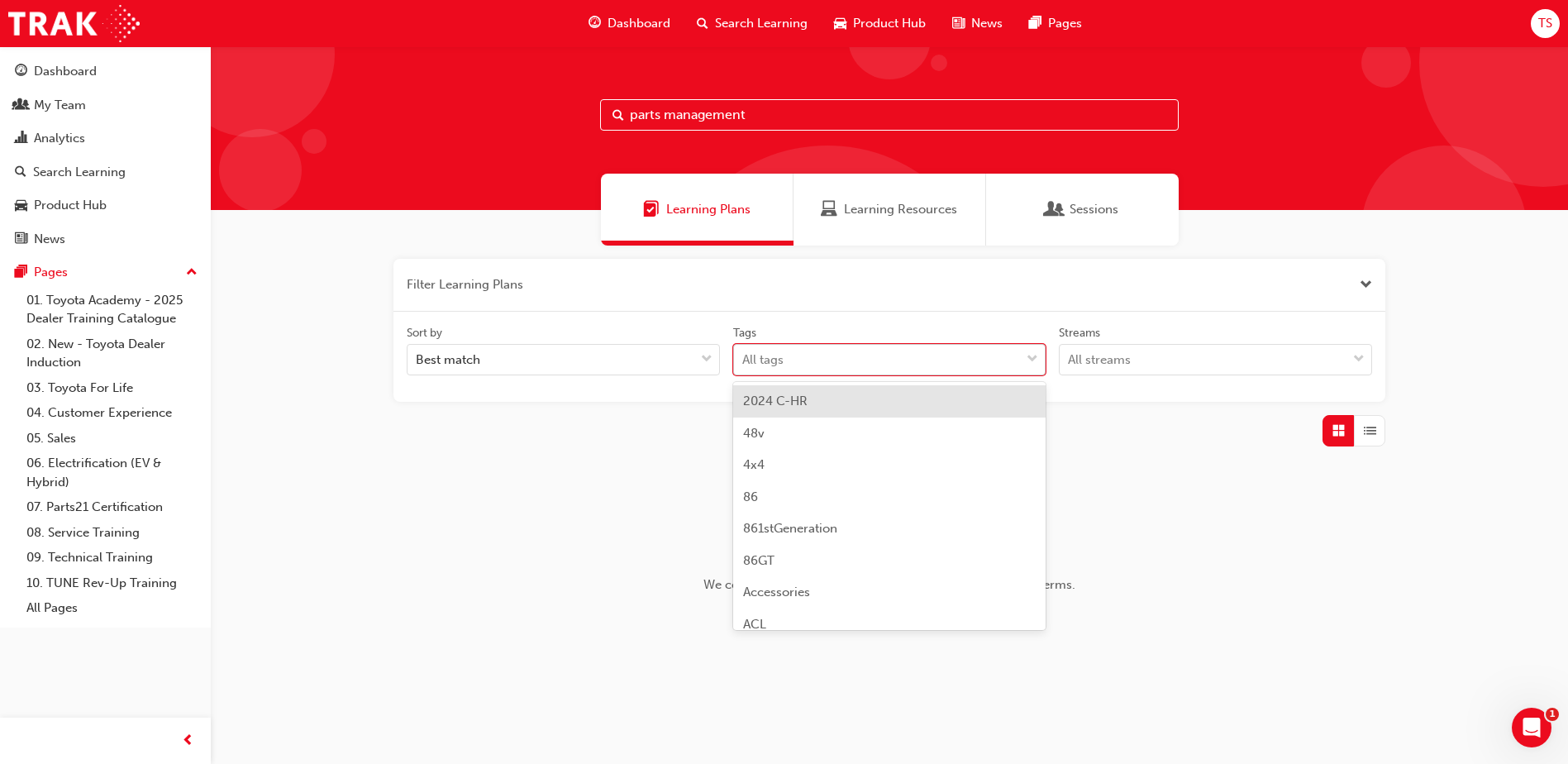
click at [802, 356] on div "All tags" at bounding box center [877, 359] width 287 height 29
click at [744, 356] on input "Tags option 2024 C-HR focused, 1 of 189. 189 results available. Use Up and Down…" at bounding box center [743, 359] width 2 height 14
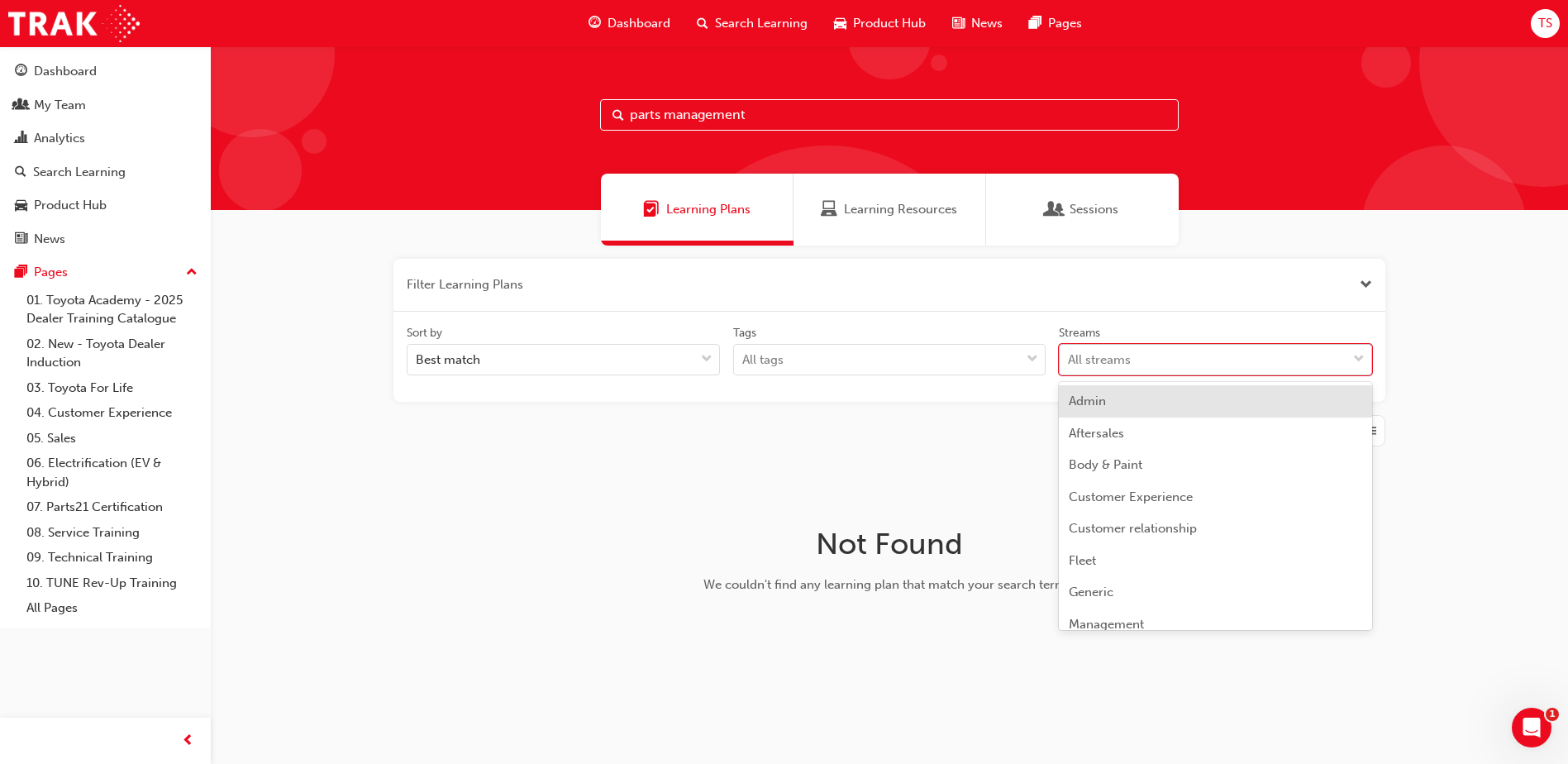
click at [1094, 369] on div "All streams" at bounding box center [1099, 360] width 63 height 19
click at [1069, 367] on input "Streams option Admin focused, 1 of 23. 23 results available. Use Up and Down to…" at bounding box center [1069, 359] width 2 height 14
click at [771, 110] on input "parts management" at bounding box center [889, 115] width 578 height 32
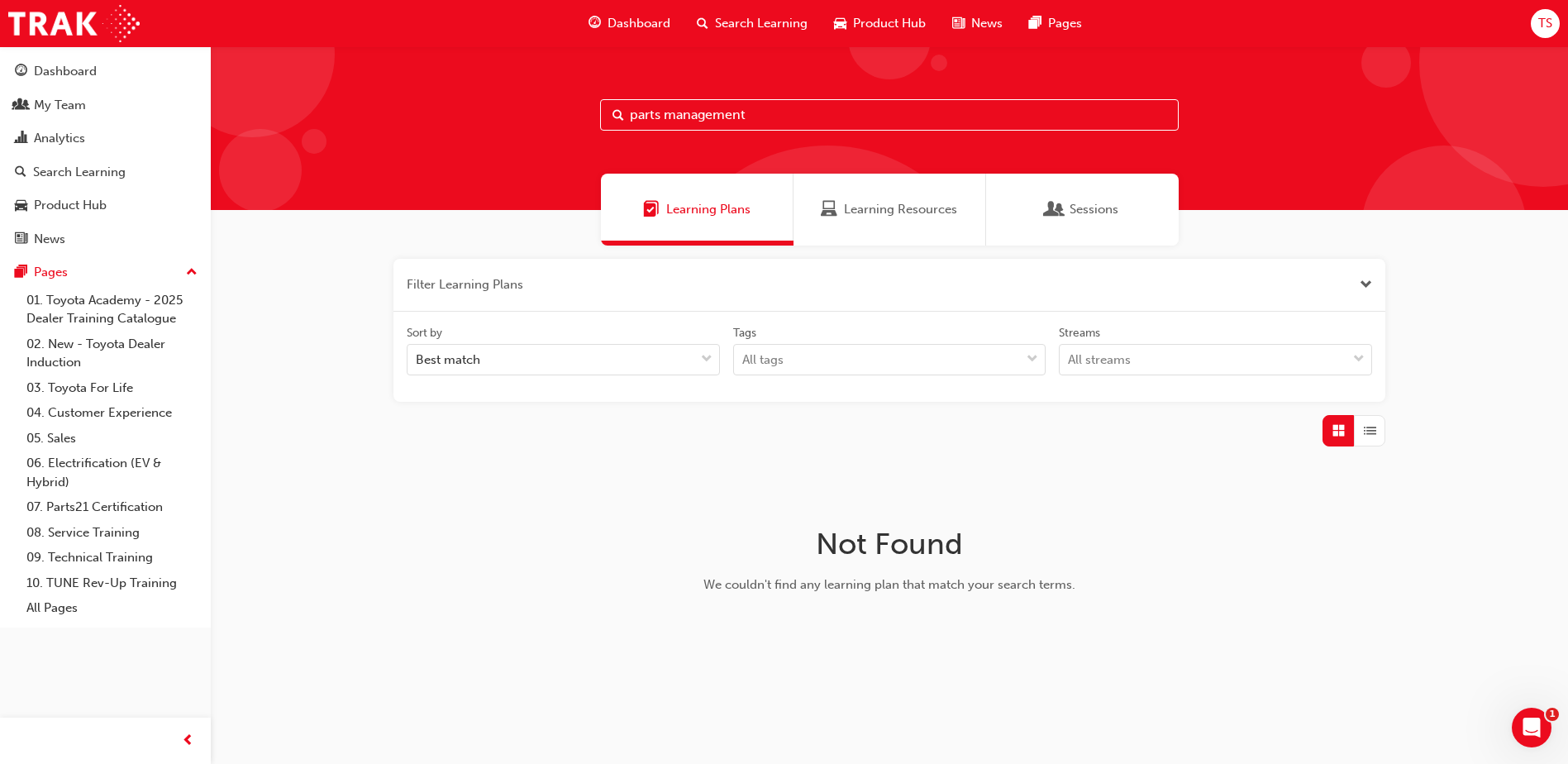
drag, startPoint x: 663, startPoint y: 114, endPoint x: 893, endPoint y: 110, distance: 230.0
click at [890, 111] on input "parts management" at bounding box center [889, 115] width 578 height 32
type input "parts"
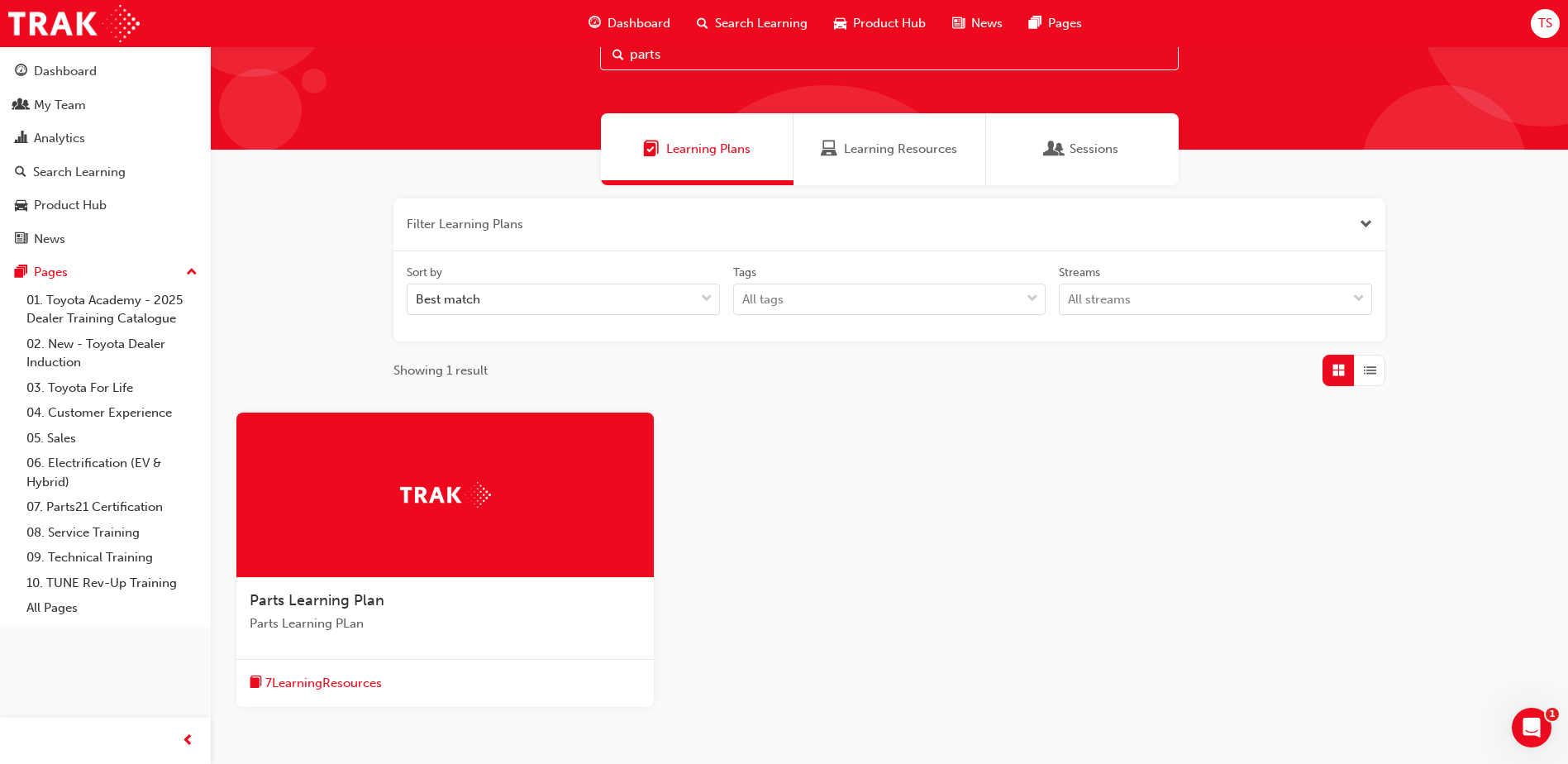
scroll to position [163, 0]
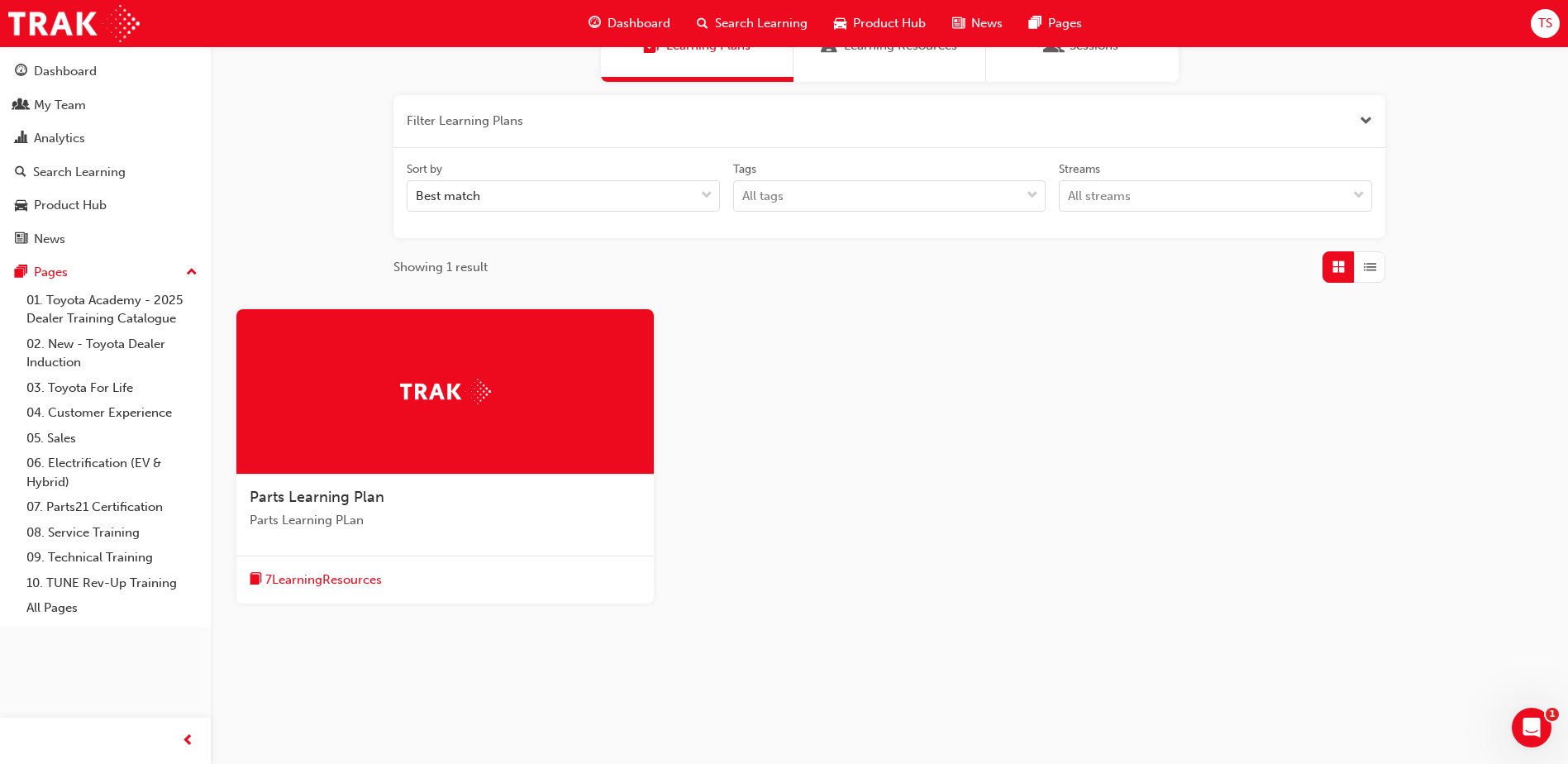
click at [332, 577] on span "7 Learning Resources" at bounding box center [324, 580] width 117 height 19
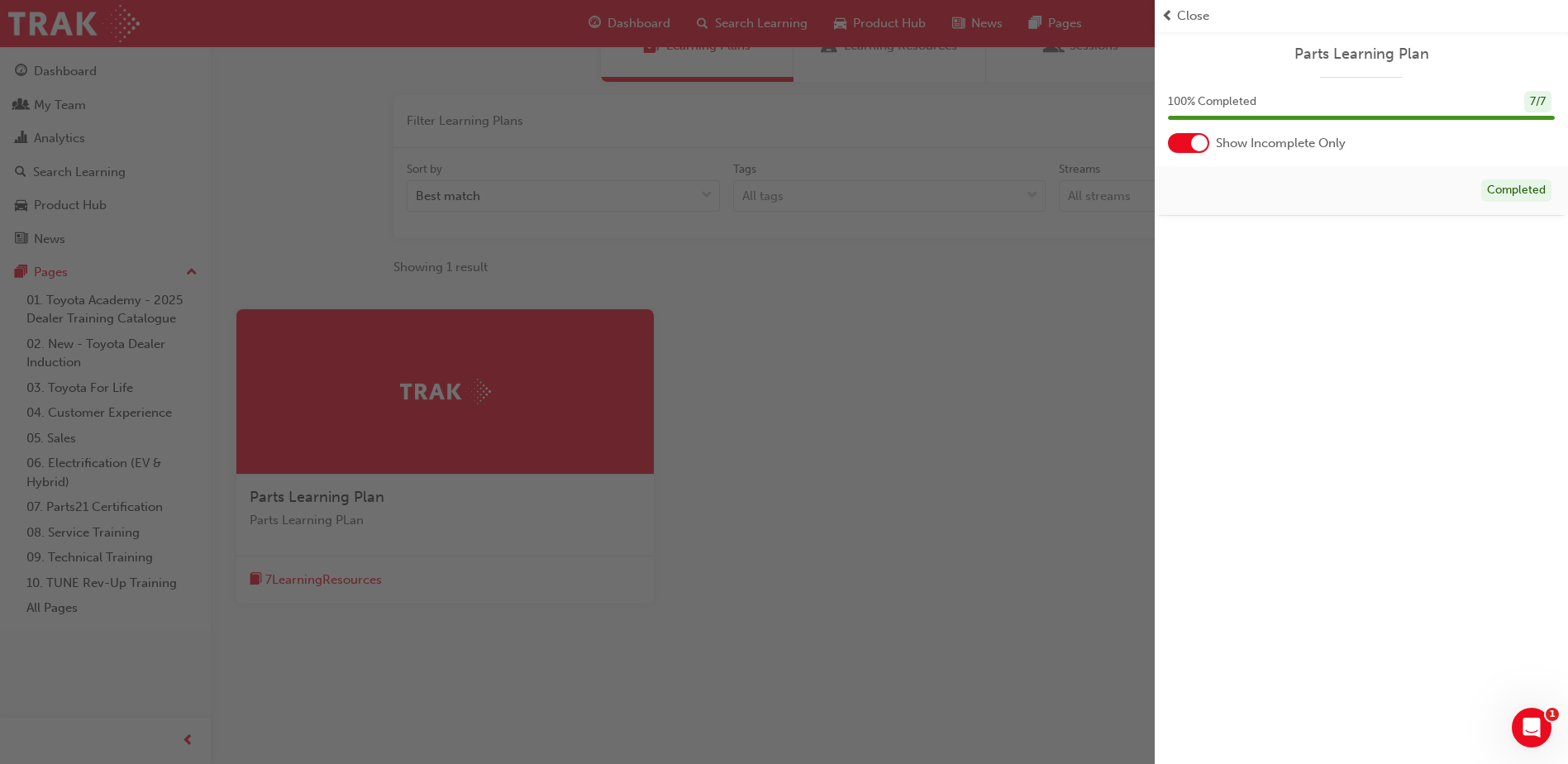
click at [1180, 12] on span "Close" at bounding box center [1193, 16] width 33 height 19
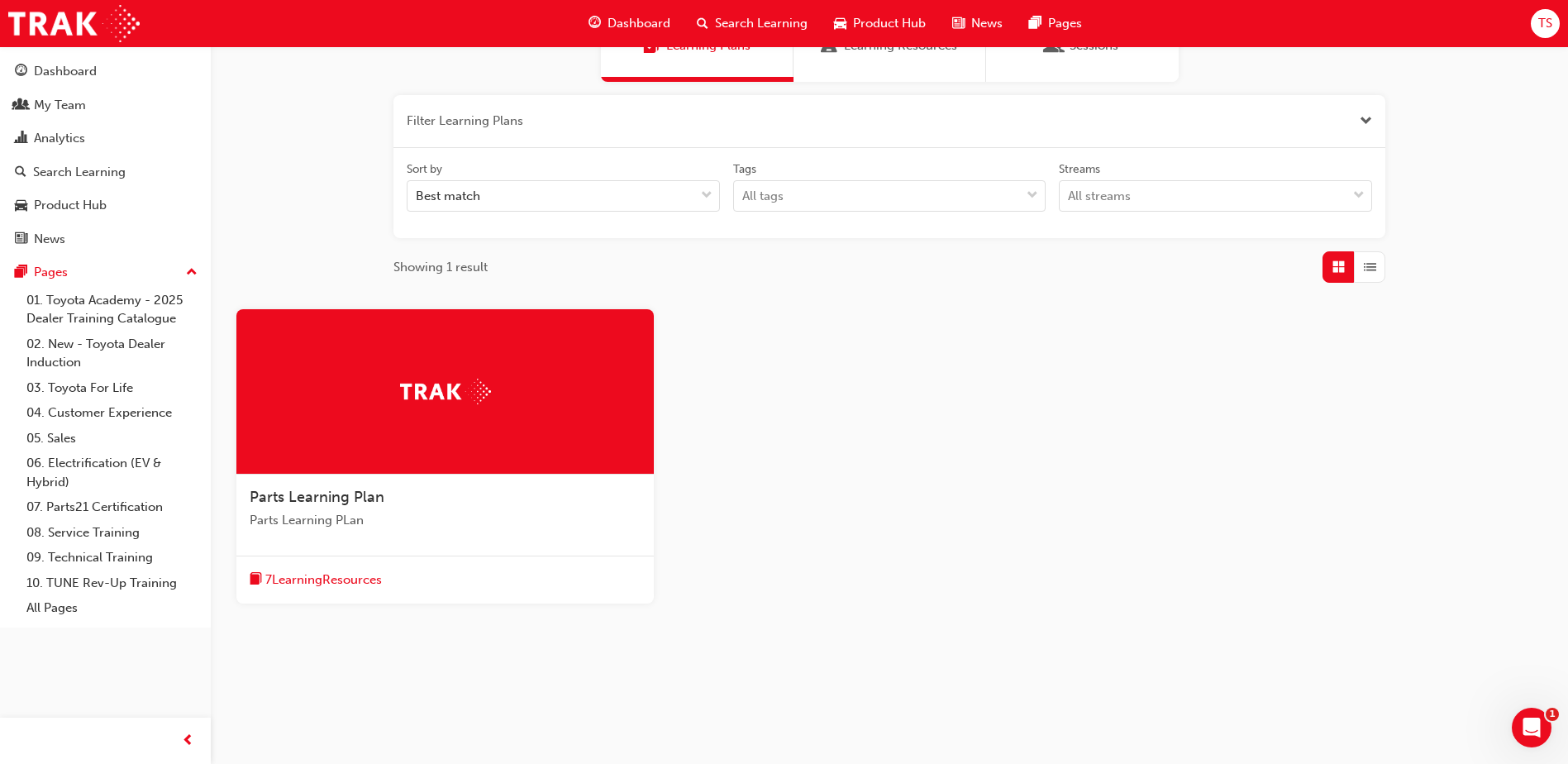
click at [322, 578] on span "7 Learning Resources" at bounding box center [324, 580] width 117 height 19
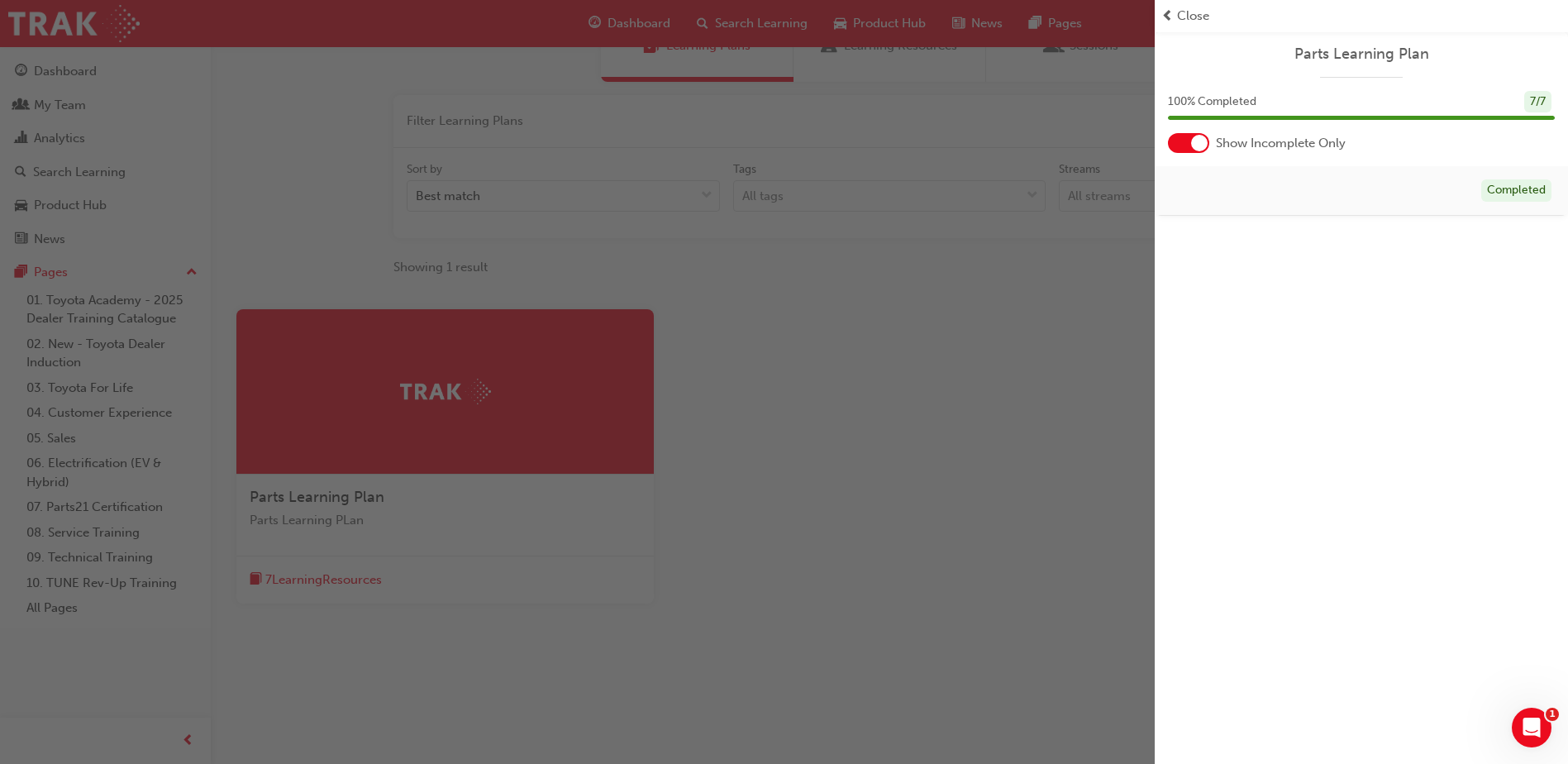
click at [1195, 19] on span "Close" at bounding box center [1193, 16] width 33 height 19
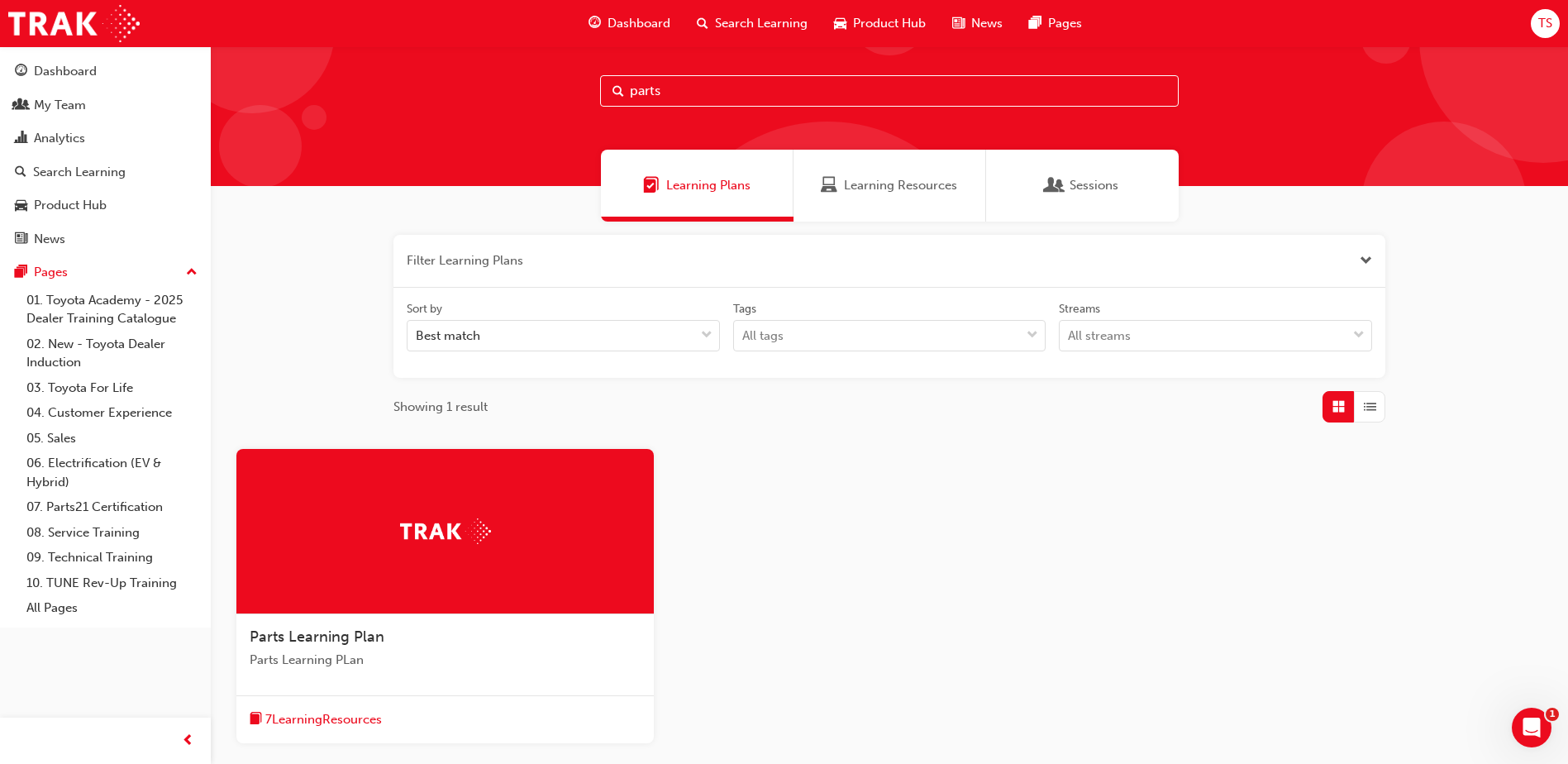
scroll to position [0, 0]
